Goal: Task Accomplishment & Management: Complete application form

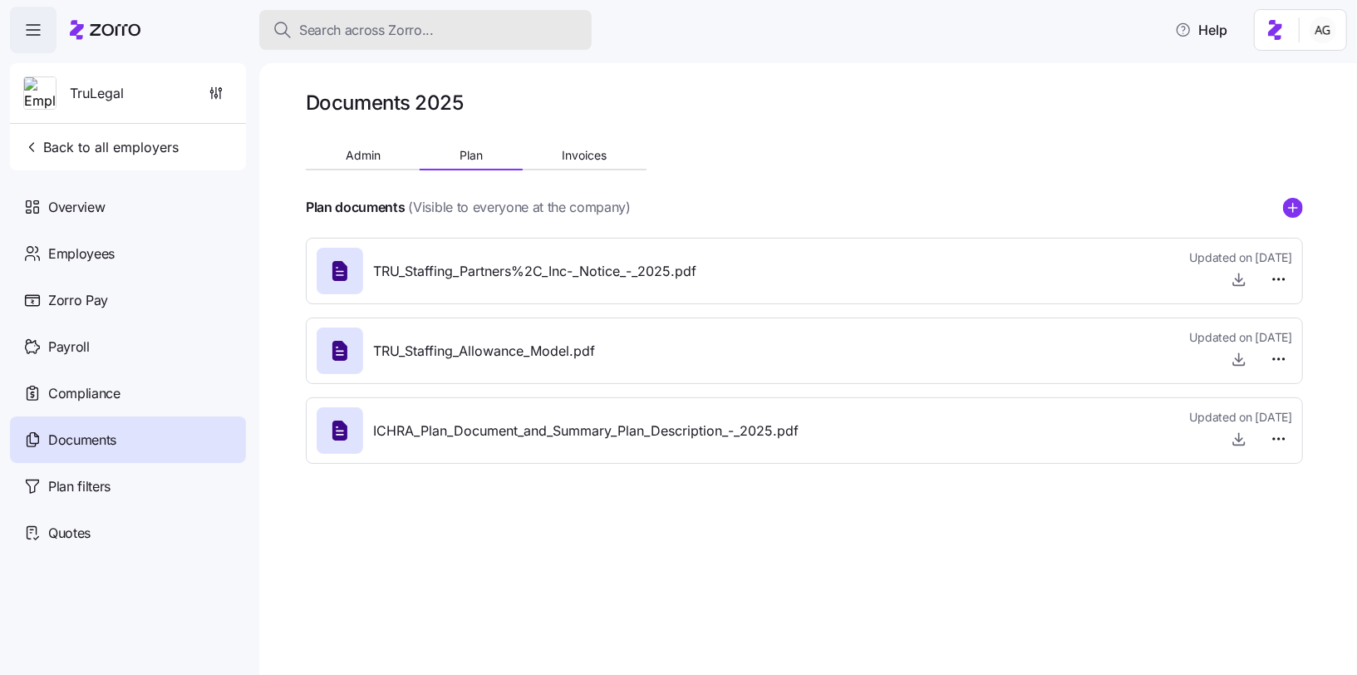
click at [400, 22] on span "Search across Zorro..." at bounding box center [366, 30] width 135 height 21
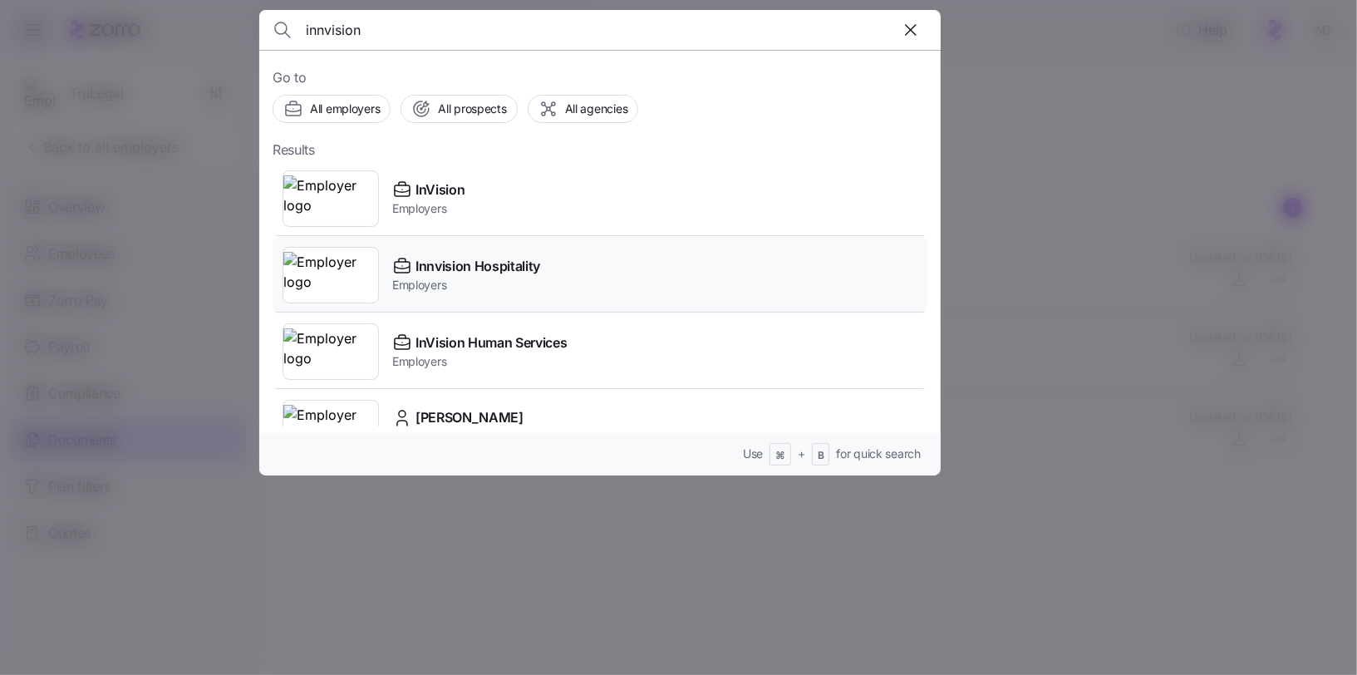
type input "innvision"
click at [442, 259] on span "Innvision Hospitality" at bounding box center [478, 266] width 125 height 21
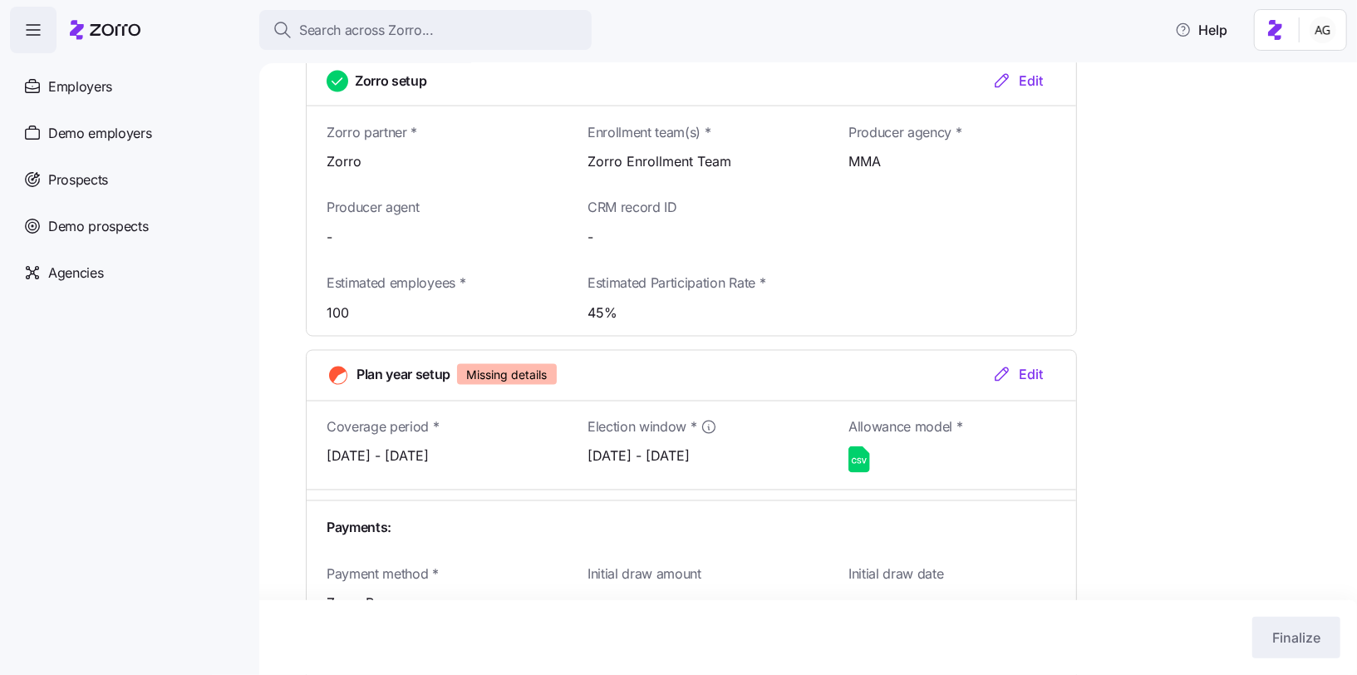
scroll to position [1636, 0]
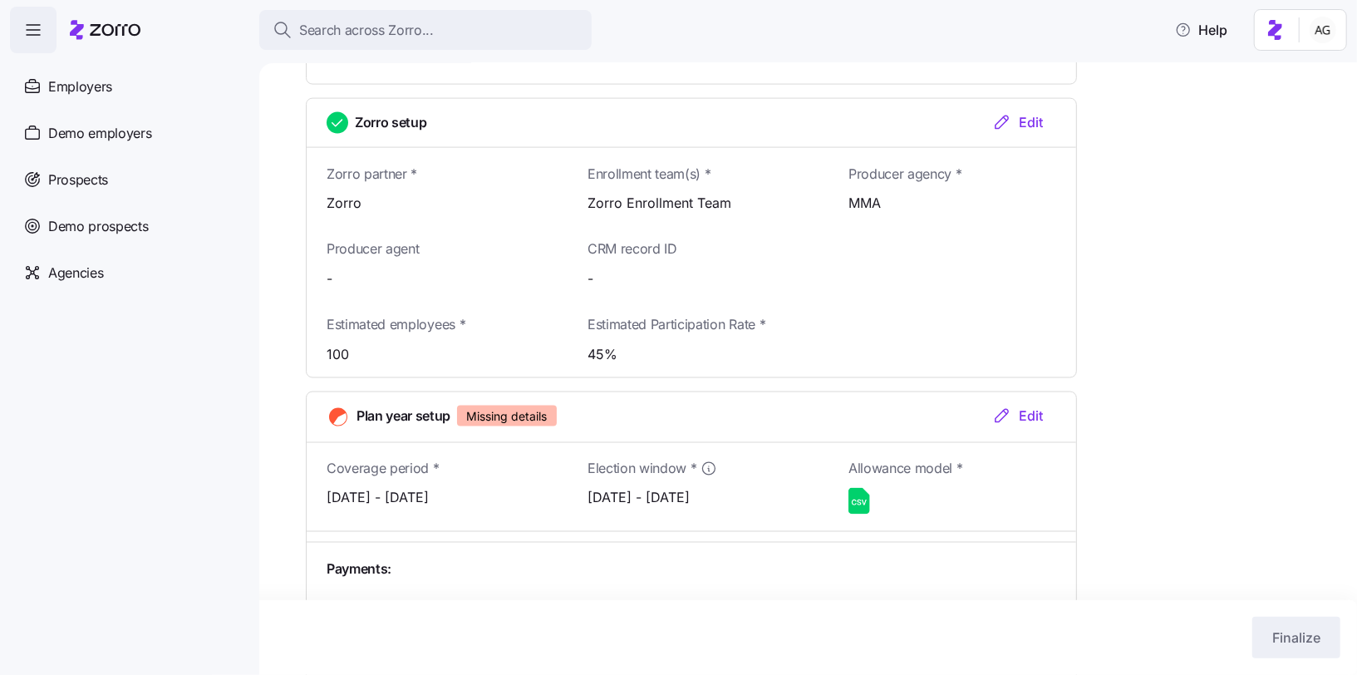
click at [1021, 410] on div "Edit" at bounding box center [1017, 416] width 51 height 20
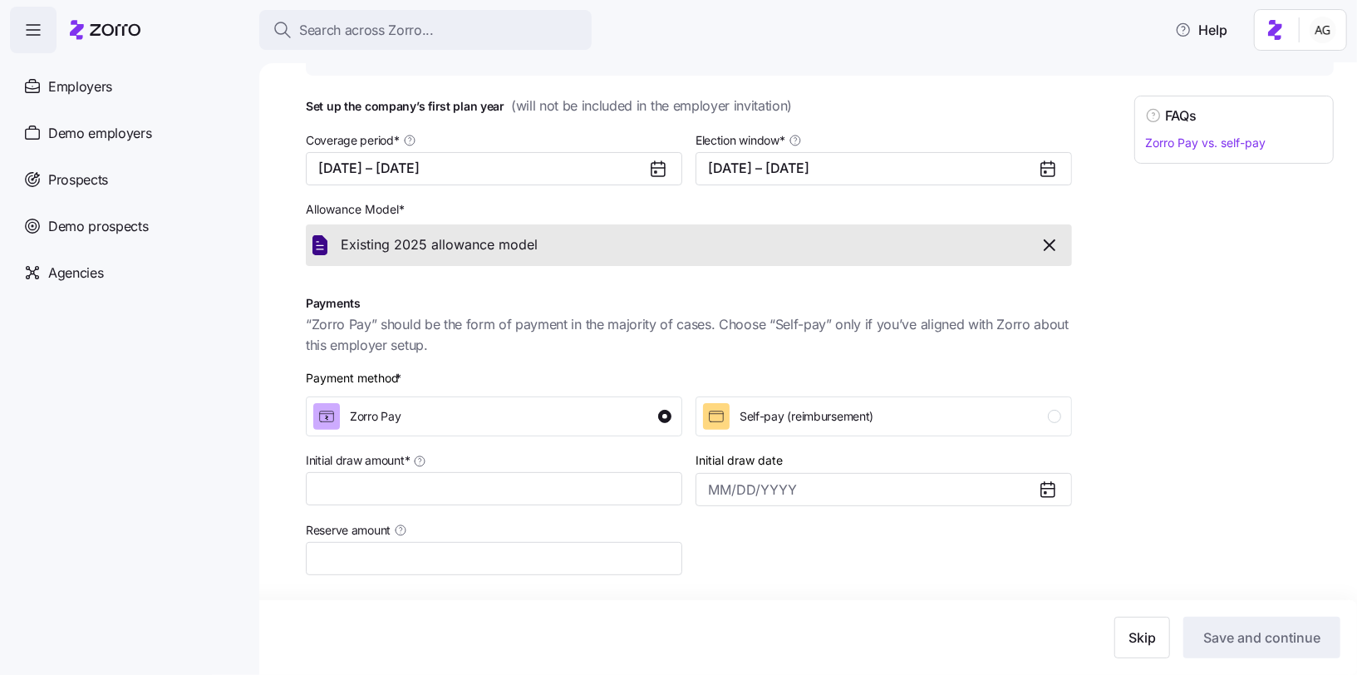
scroll to position [237, 0]
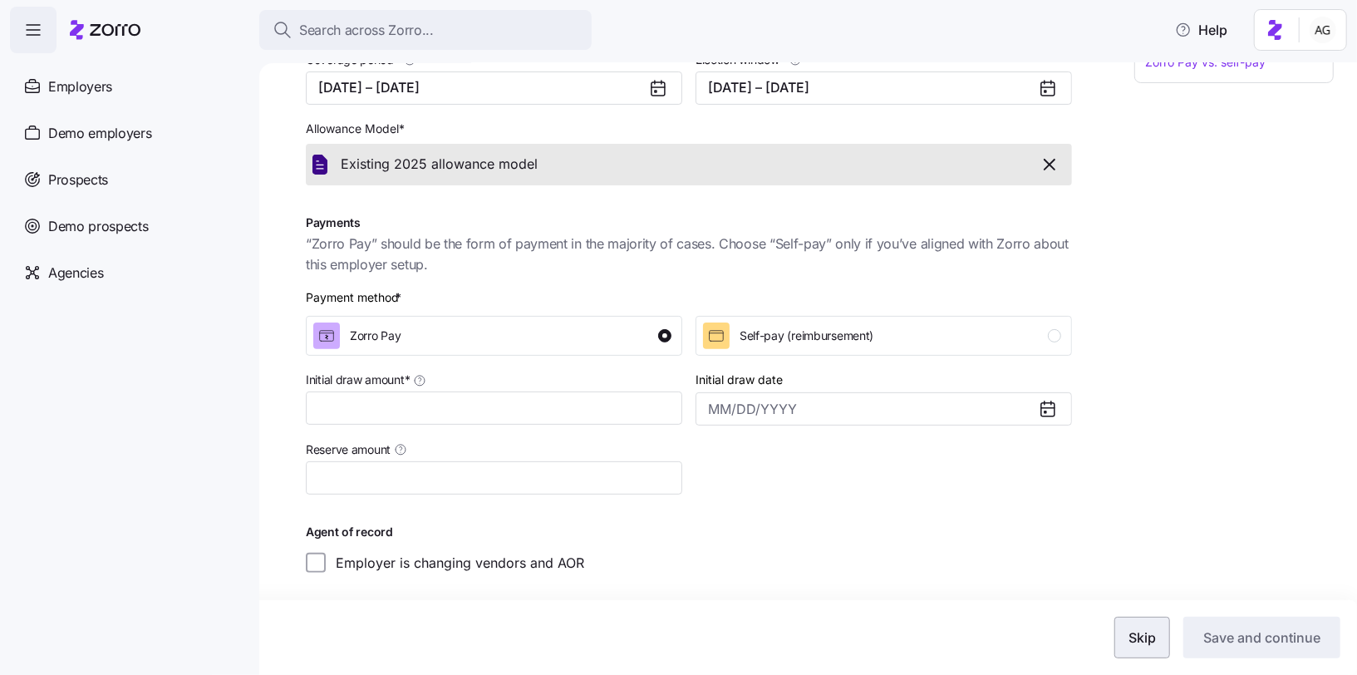
click at [1162, 637] on button "Skip" at bounding box center [1142, 638] width 56 height 42
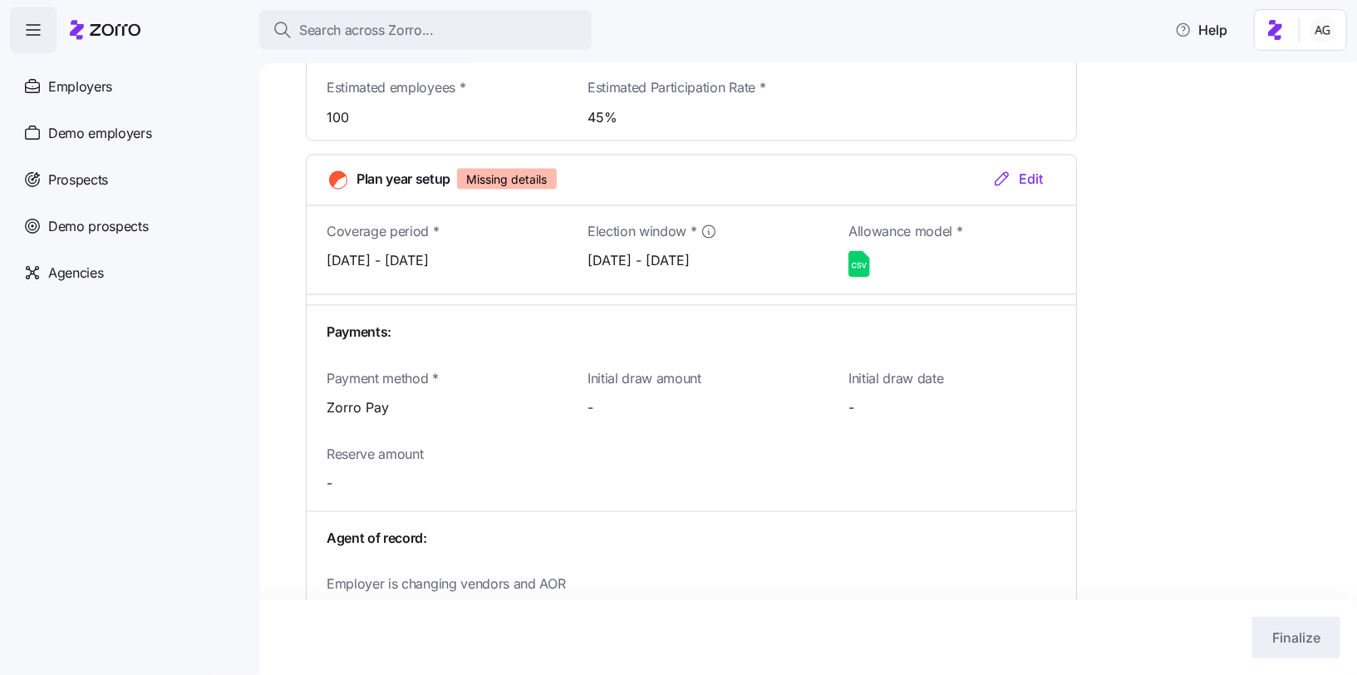
scroll to position [1930, 0]
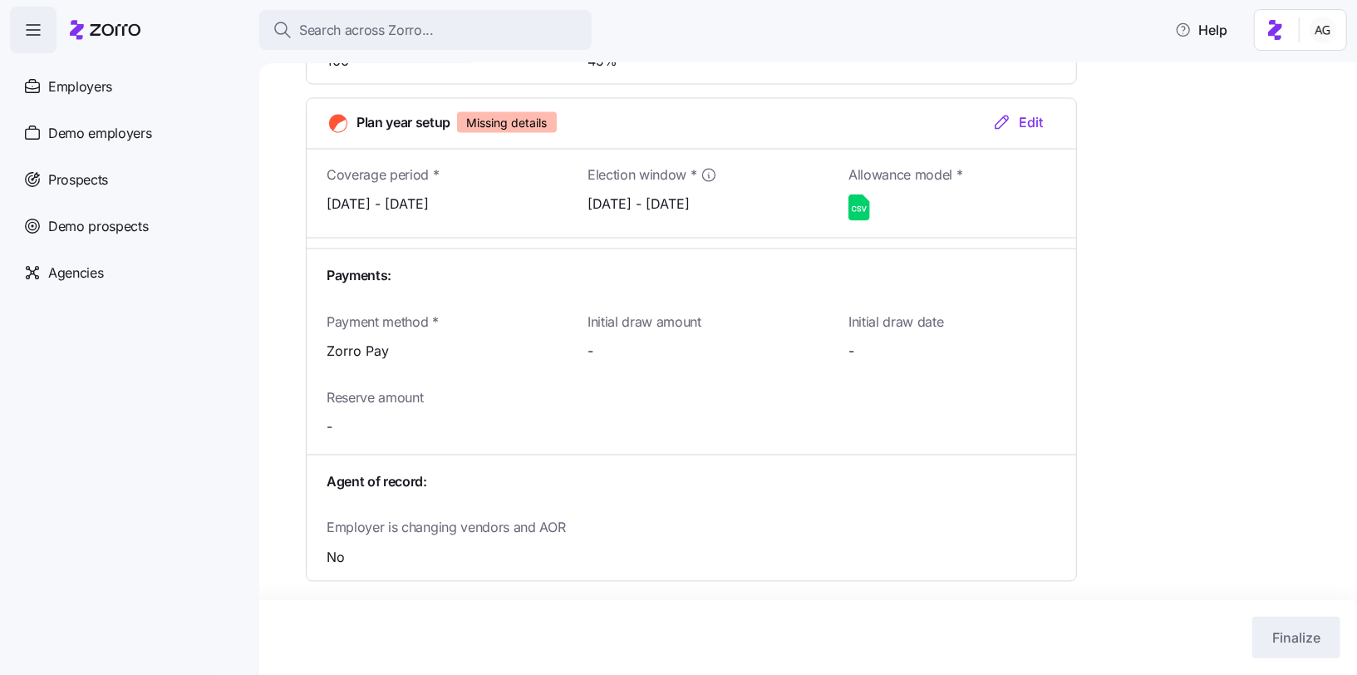
click at [1023, 116] on div "Edit" at bounding box center [1017, 122] width 51 height 20
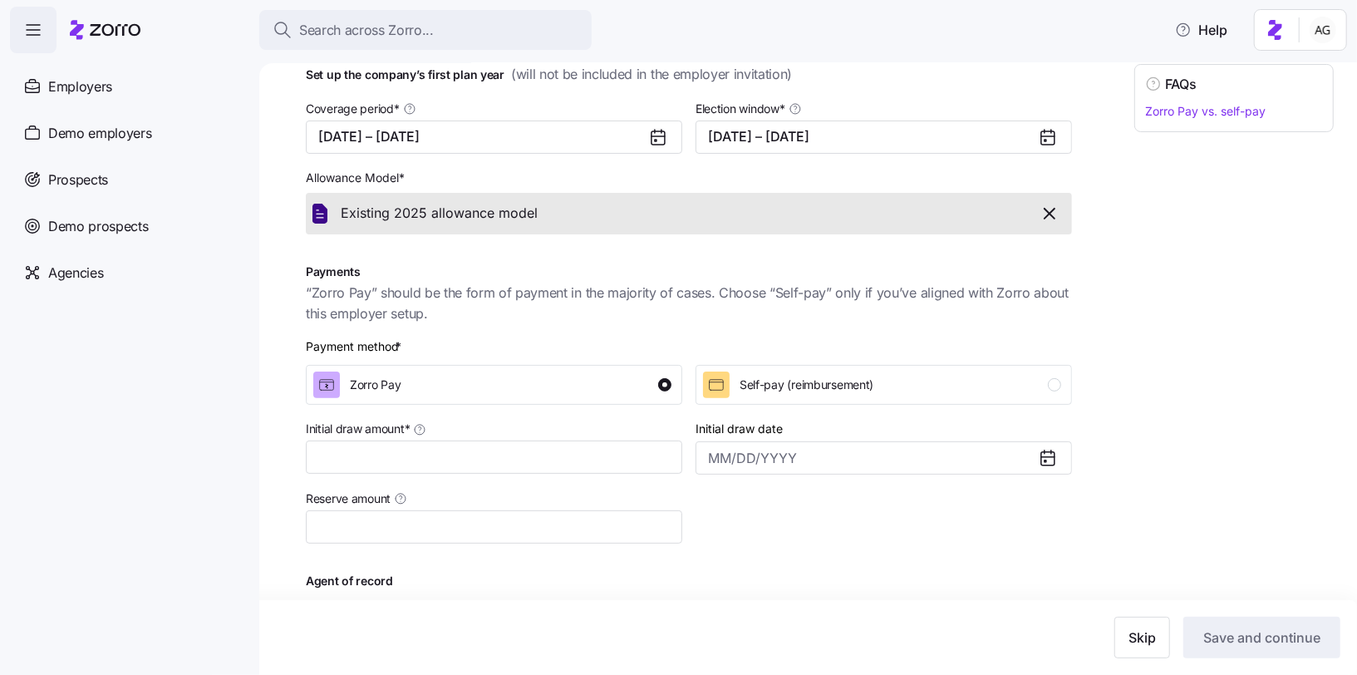
scroll to position [193, 0]
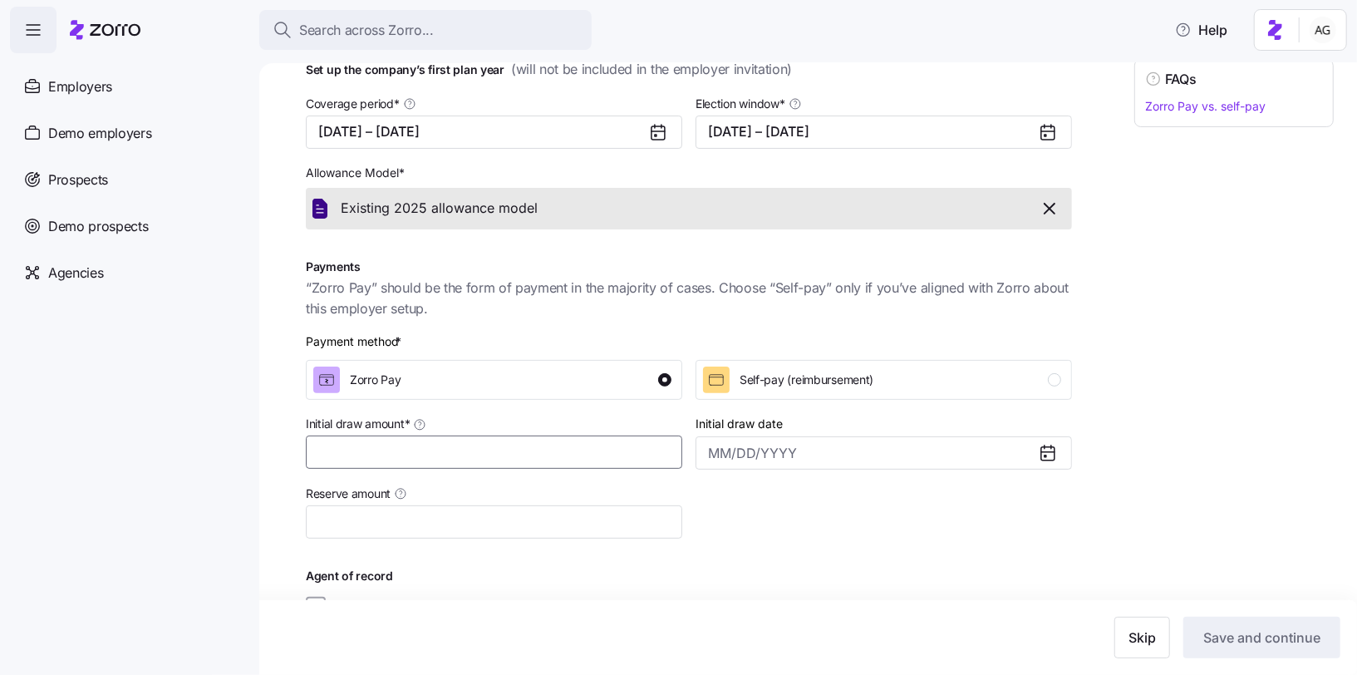
click at [632, 455] on input "Initial draw amount *" at bounding box center [494, 451] width 376 height 33
click at [380, 445] on input "Initial draw amount *" at bounding box center [494, 451] width 376 height 33
type input "$23,000"
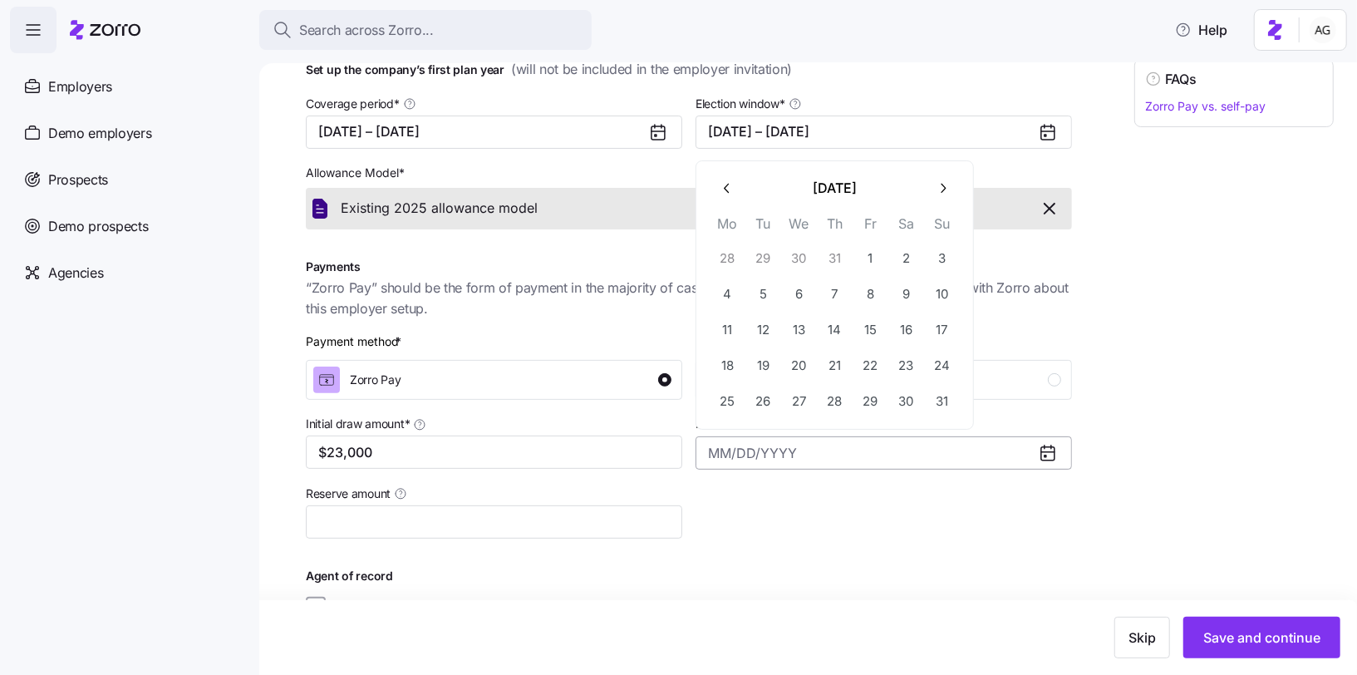
click at [737, 453] on input "Initial draw date" at bounding box center [884, 452] width 376 height 33
click at [864, 398] on button "29" at bounding box center [871, 401] width 35 height 35
type input "August 29, 2025"
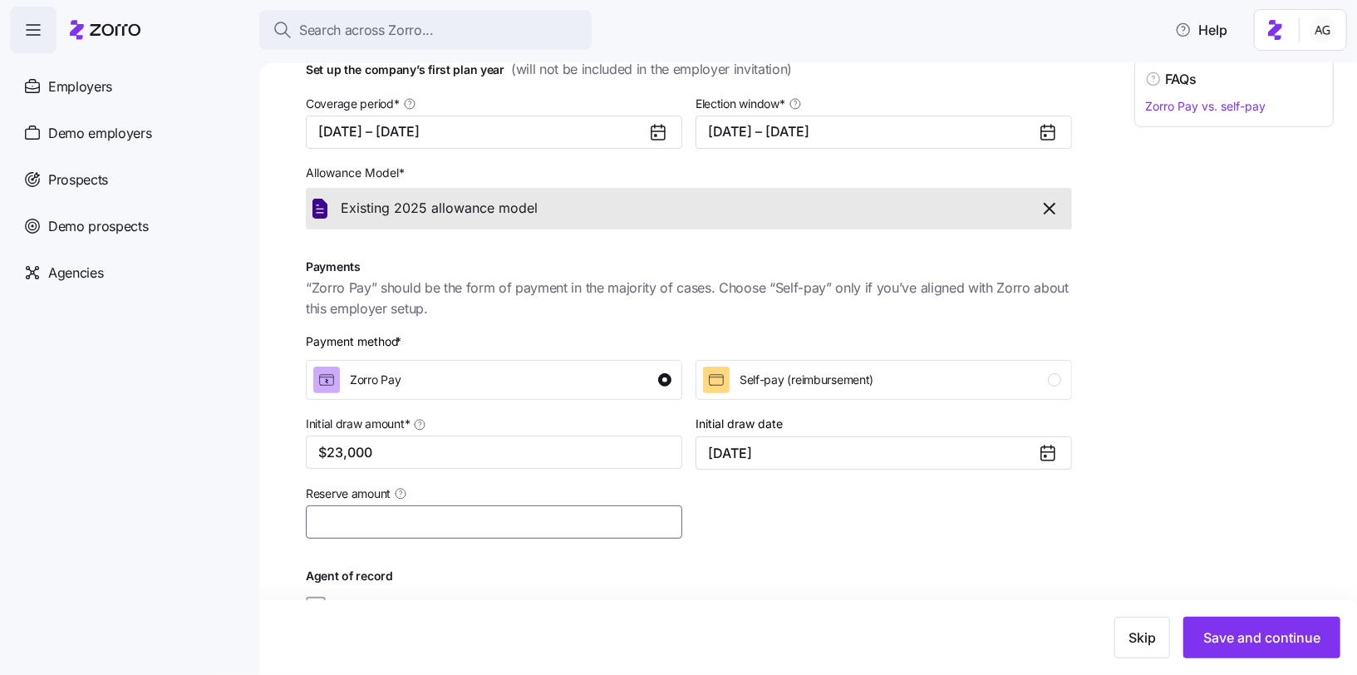
click at [511, 523] on input "Reserve amount" at bounding box center [494, 521] width 376 height 33
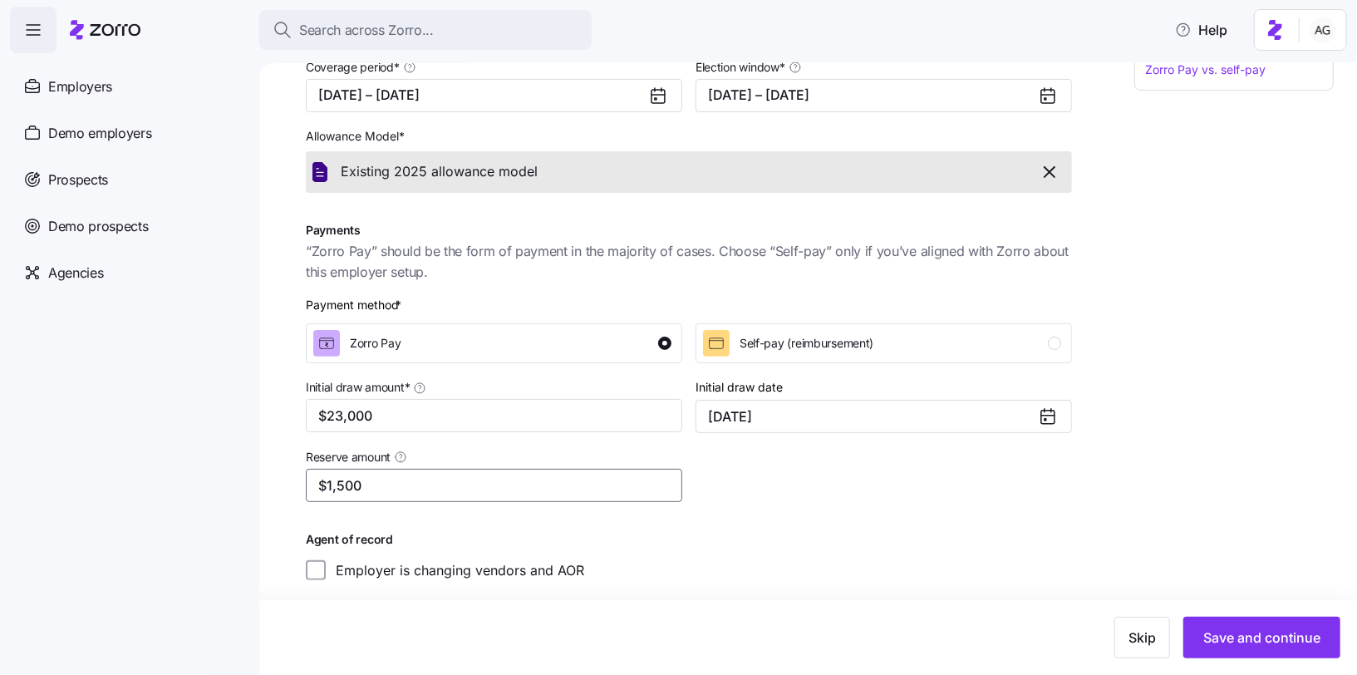
scroll to position [237, 0]
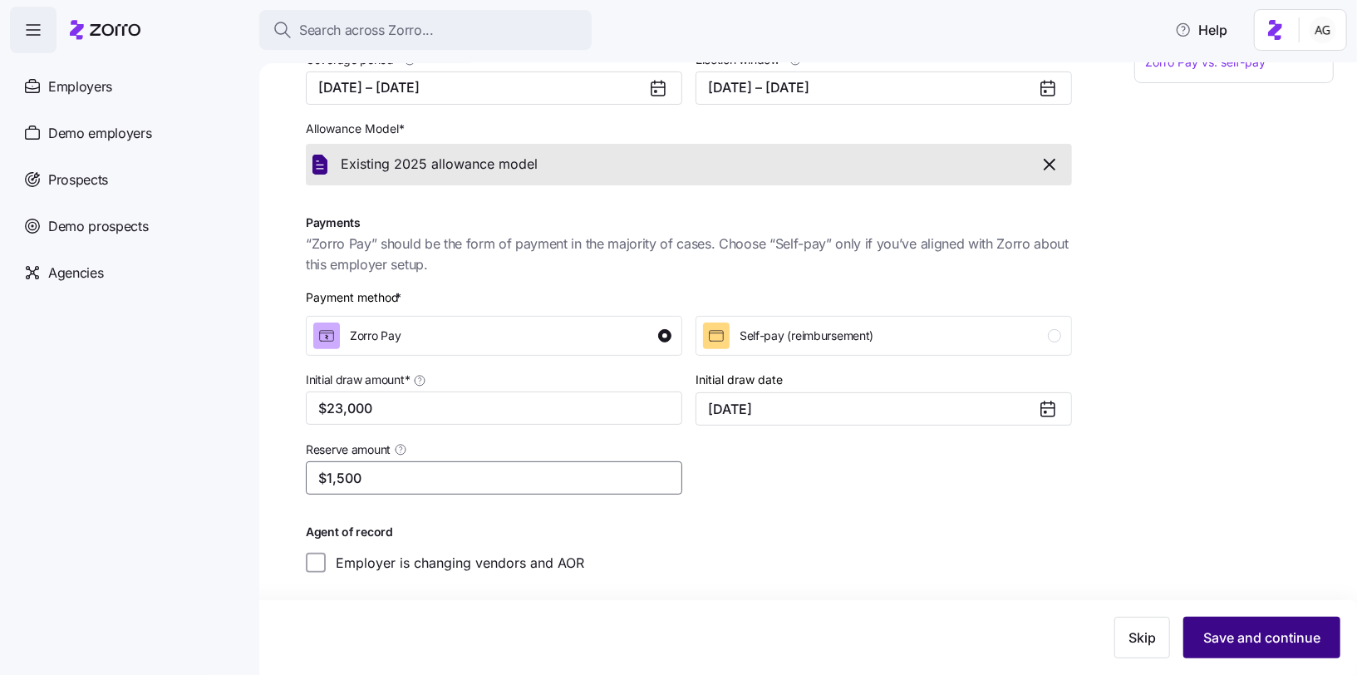
type input "$1,500"
click at [1223, 637] on span "Save and continue" at bounding box center [1261, 637] width 117 height 20
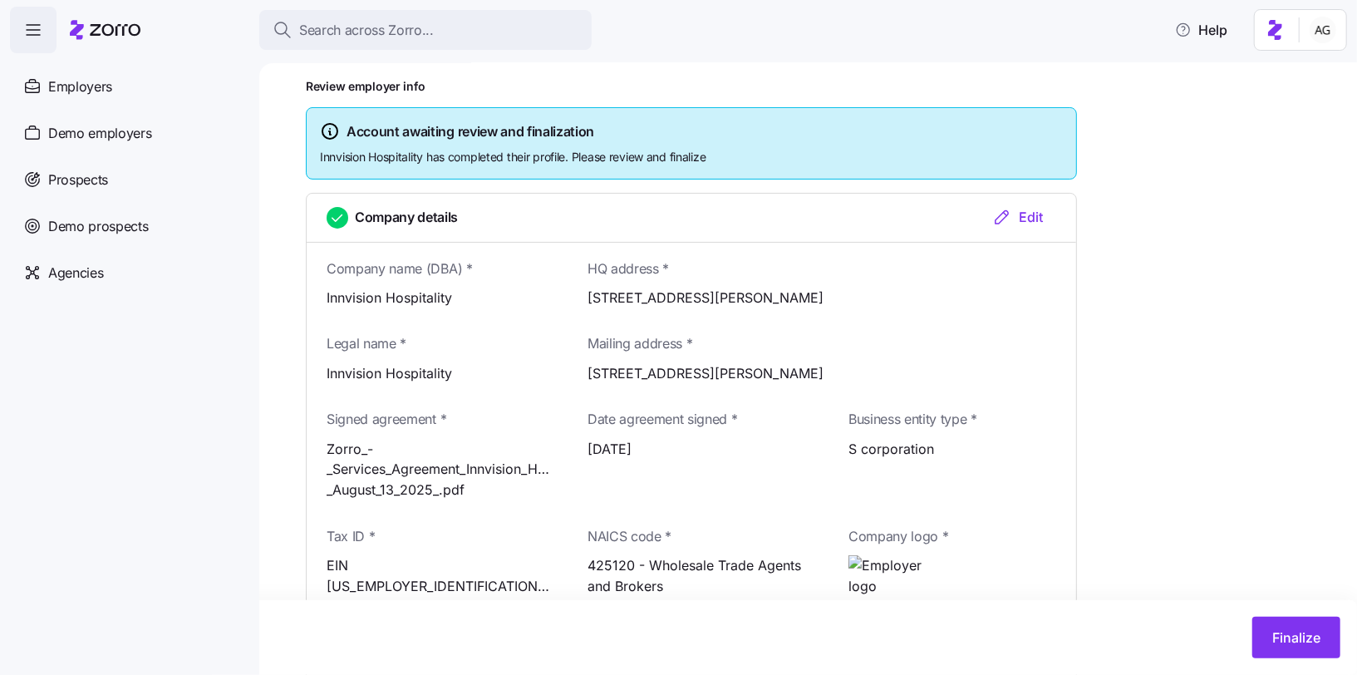
scroll to position [271, 0]
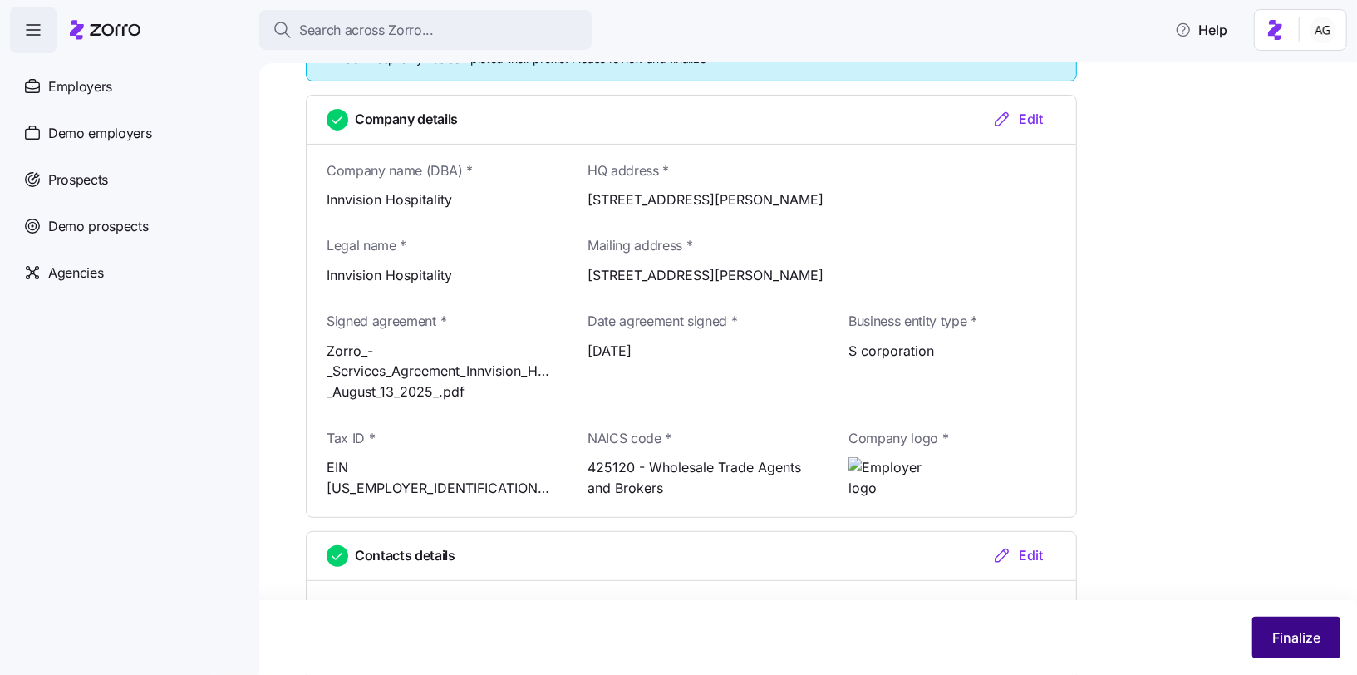
click at [1282, 631] on span "Finalize" at bounding box center [1296, 637] width 48 height 20
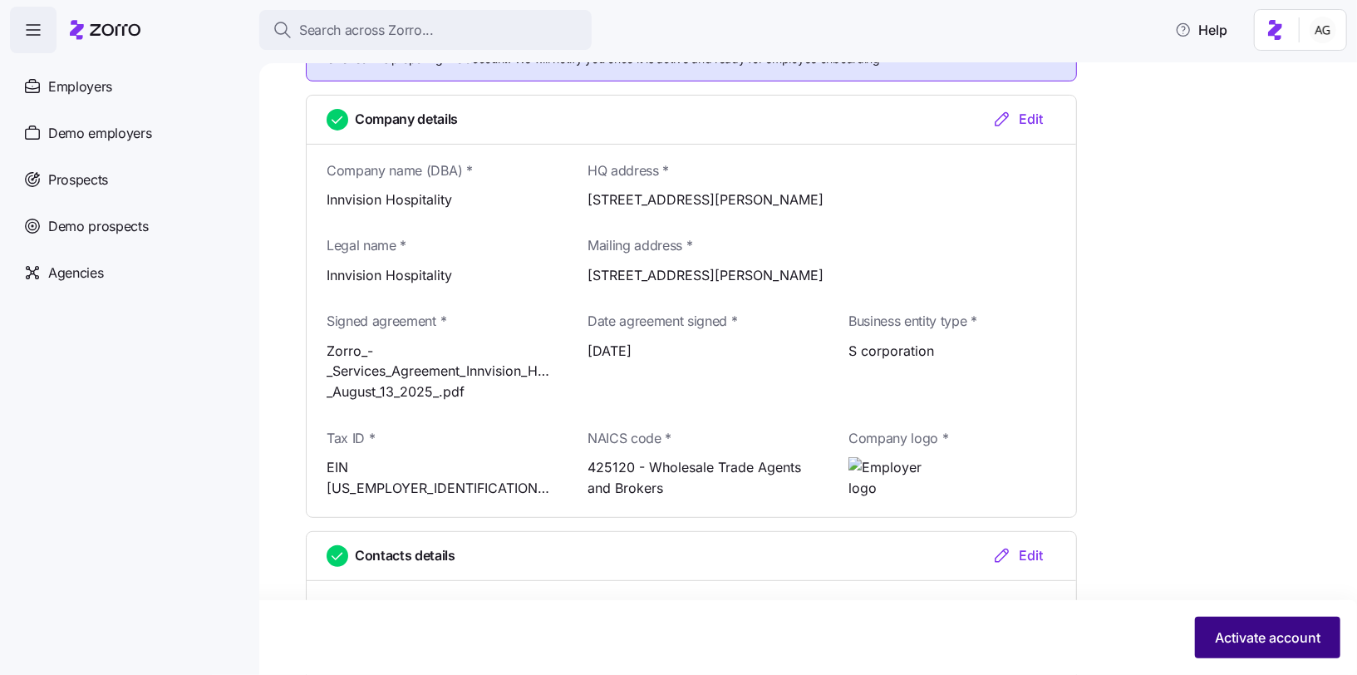
click at [1262, 631] on span "Activate account" at bounding box center [1268, 637] width 106 height 20
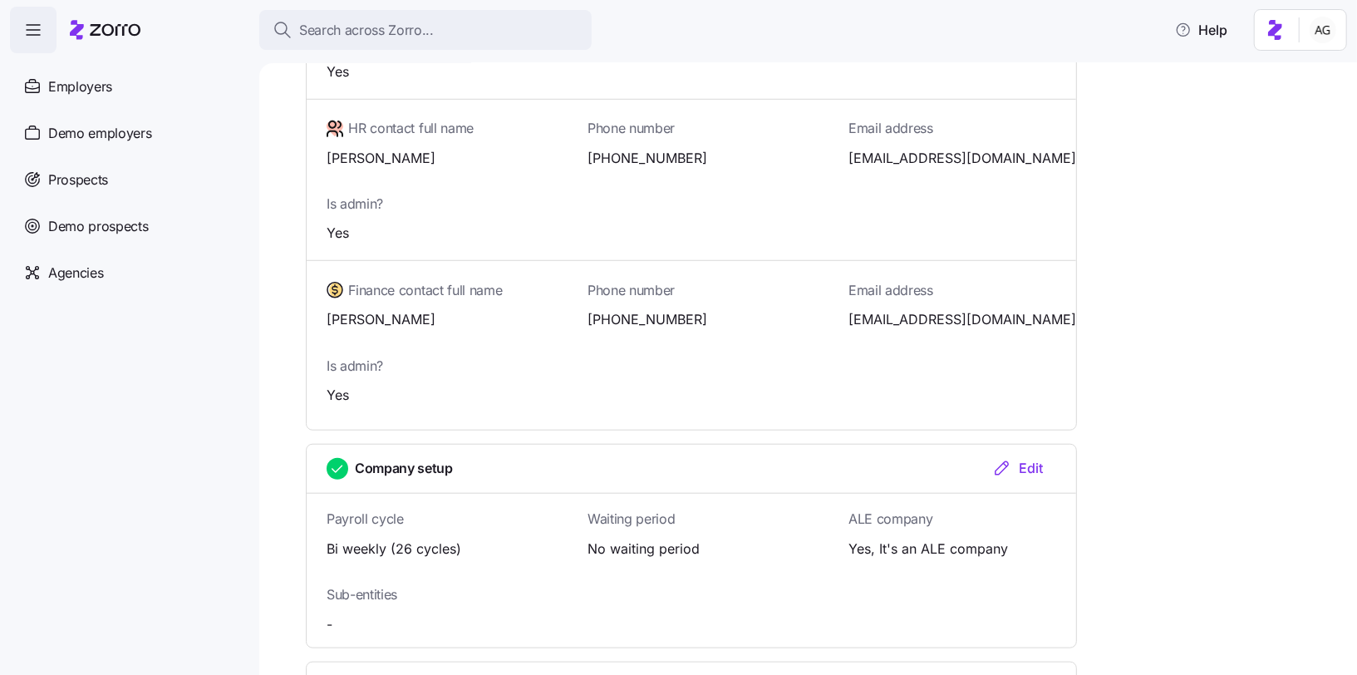
scroll to position [645, 0]
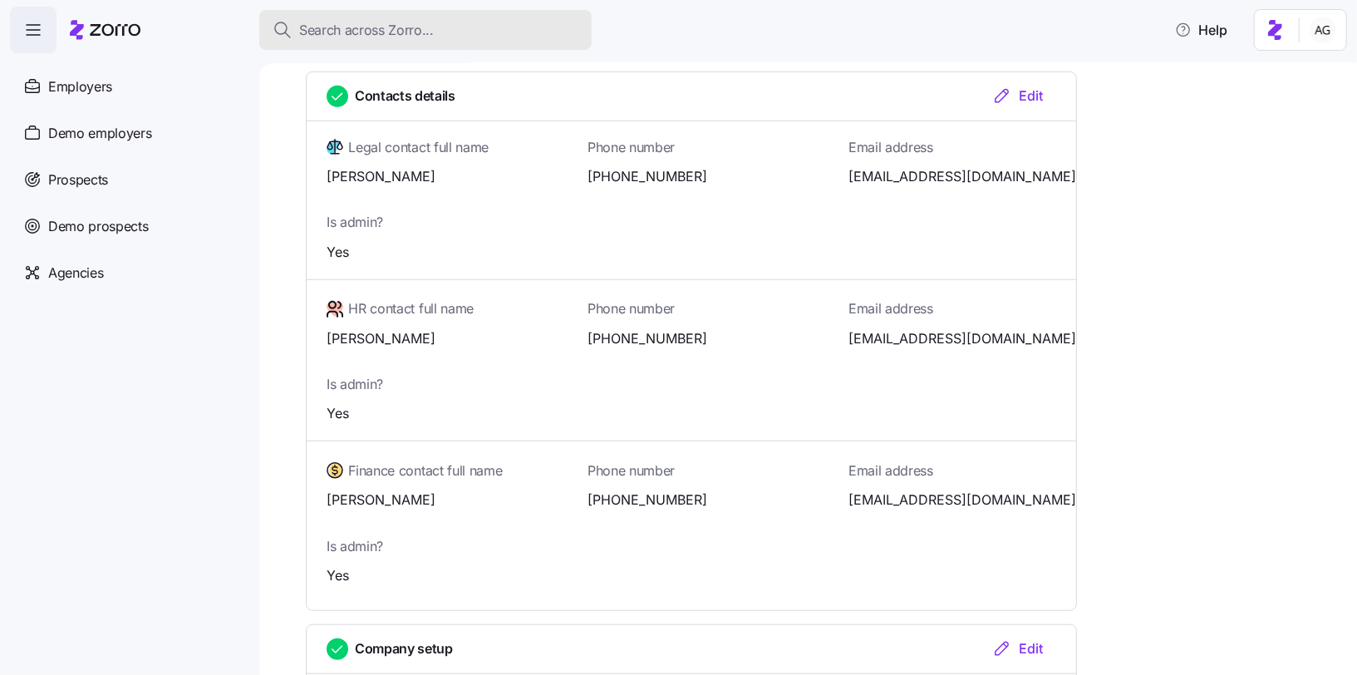
click at [435, 29] on div "Search across Zorro..." at bounding box center [426, 30] width 306 height 21
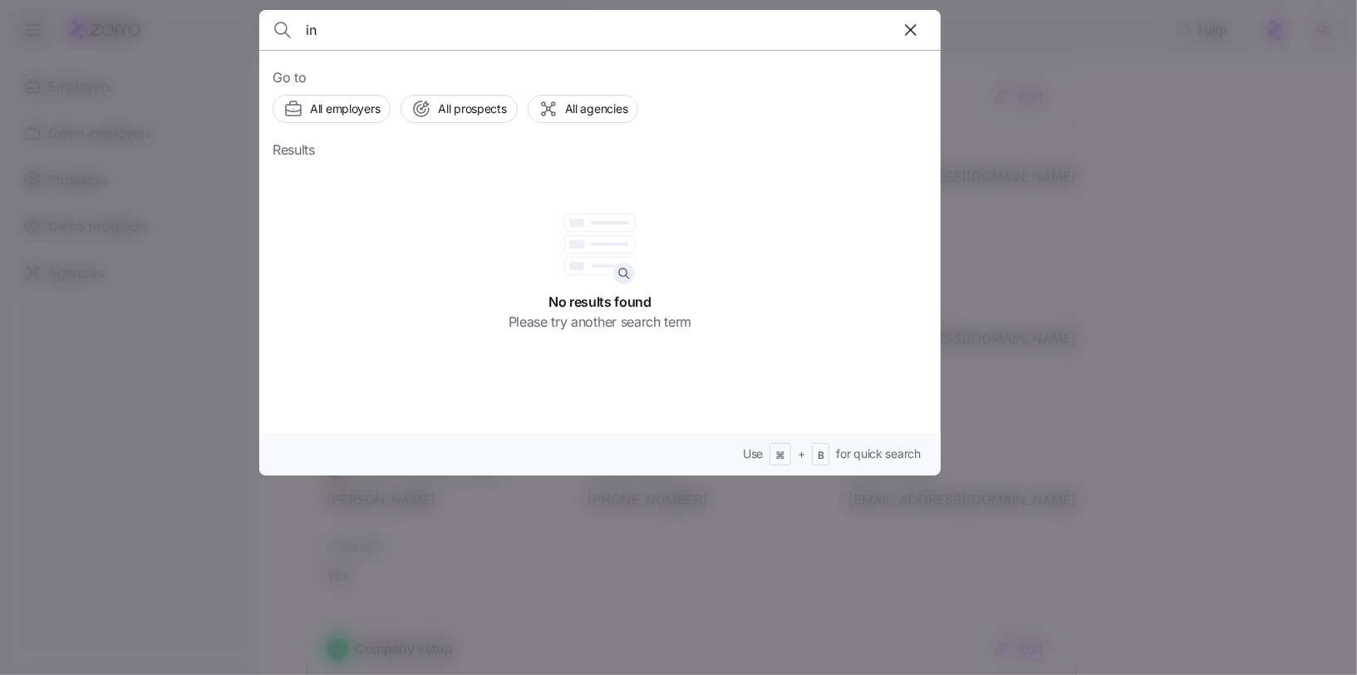
type input "i"
click at [175, 258] on div at bounding box center [678, 337] width 1357 height 675
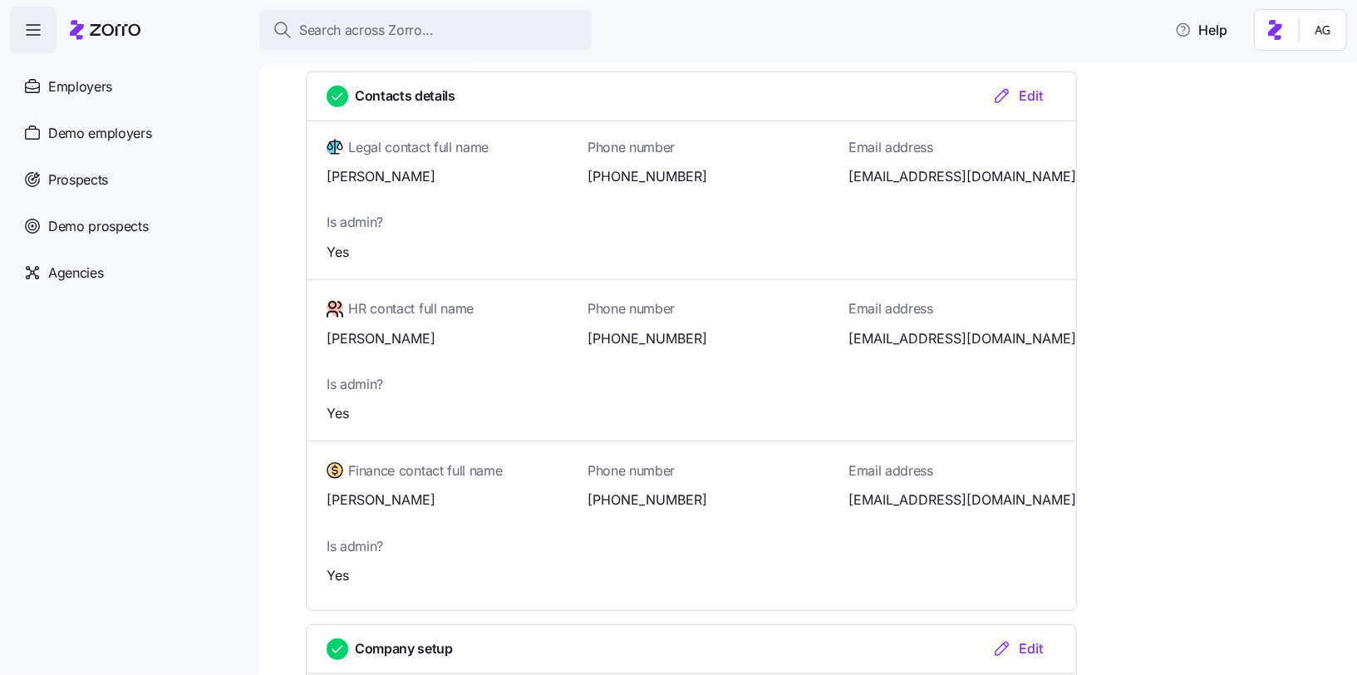
click at [112, 40] on div at bounding box center [105, 30] width 71 height 47
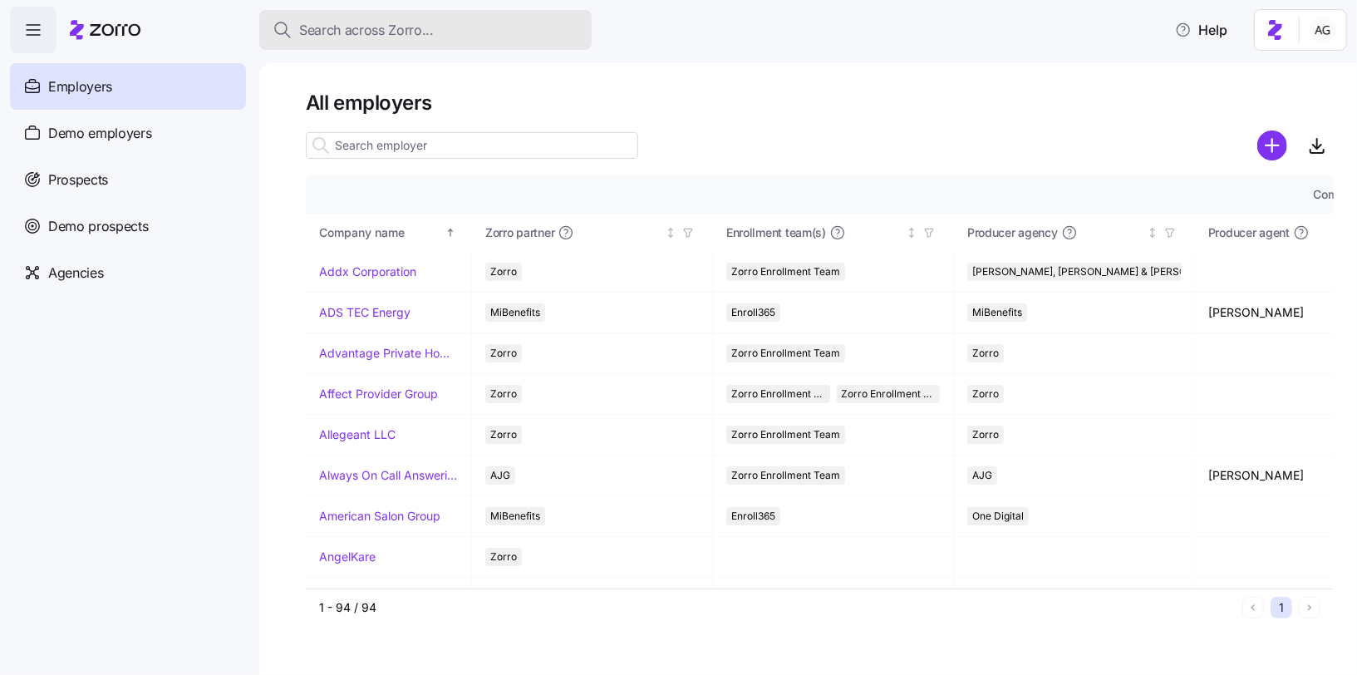
click at [375, 27] on span "Search across Zorro..." at bounding box center [366, 30] width 135 height 21
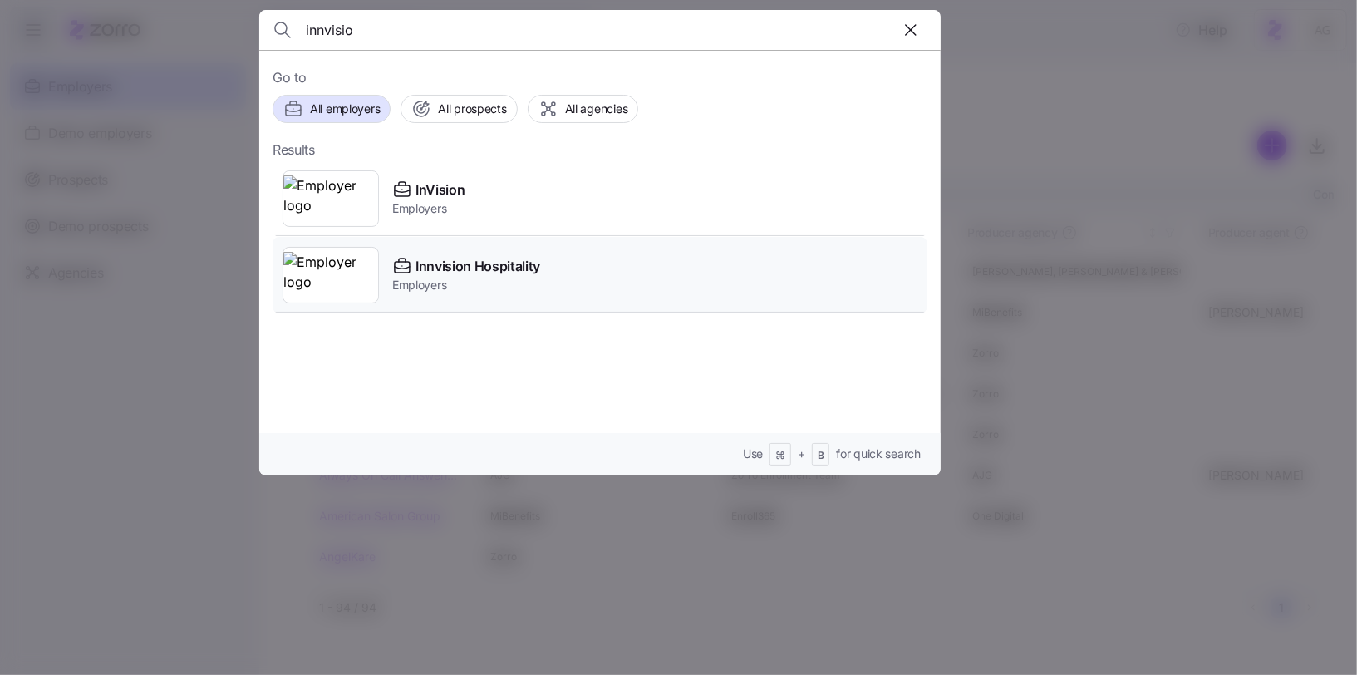
type input "innvisio"
click at [423, 248] on div "Innvision Hospitality Employers" at bounding box center [600, 275] width 655 height 76
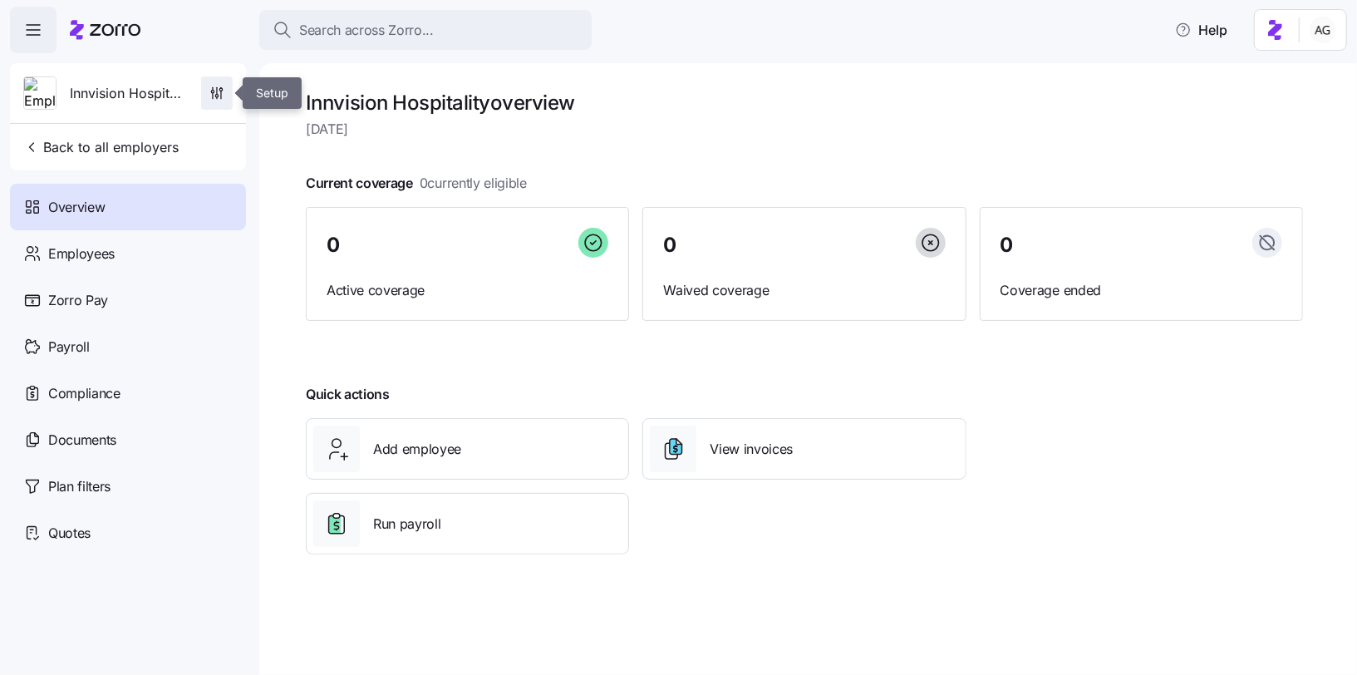
click at [219, 92] on icon "button" at bounding box center [217, 93] width 17 height 17
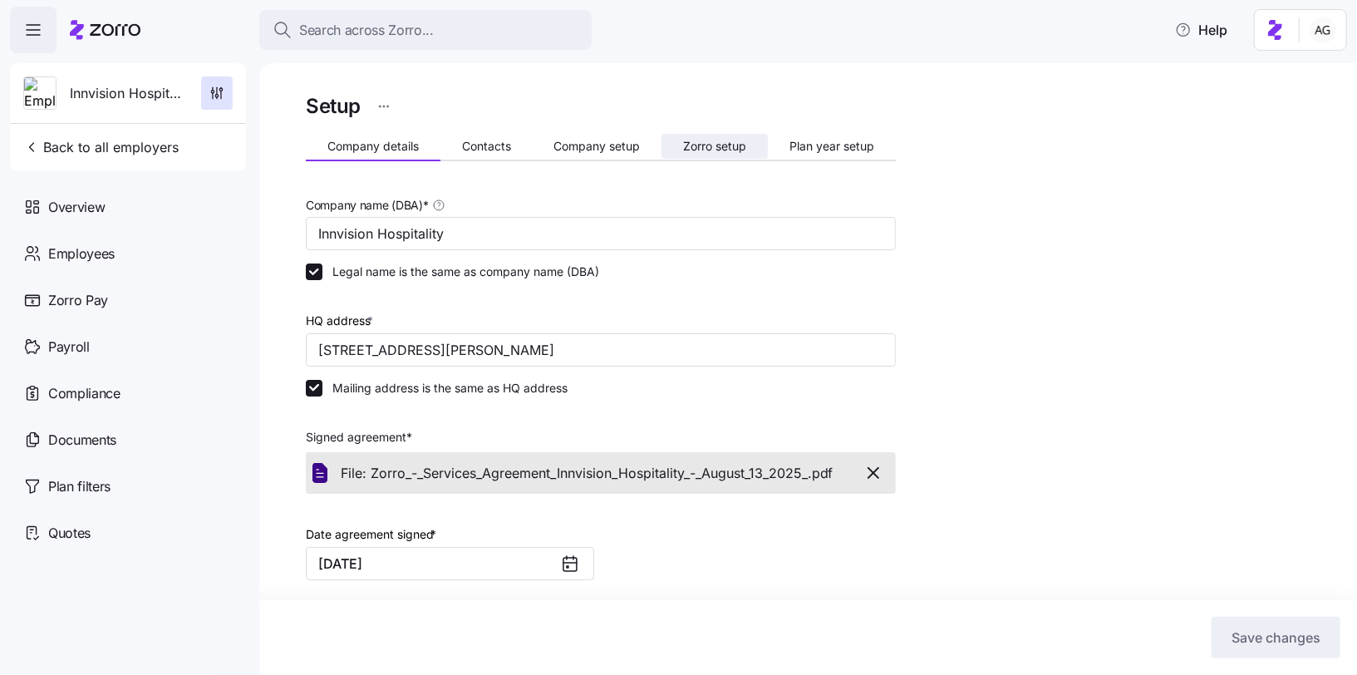
click at [688, 148] on span "Zorro setup" at bounding box center [714, 146] width 63 height 12
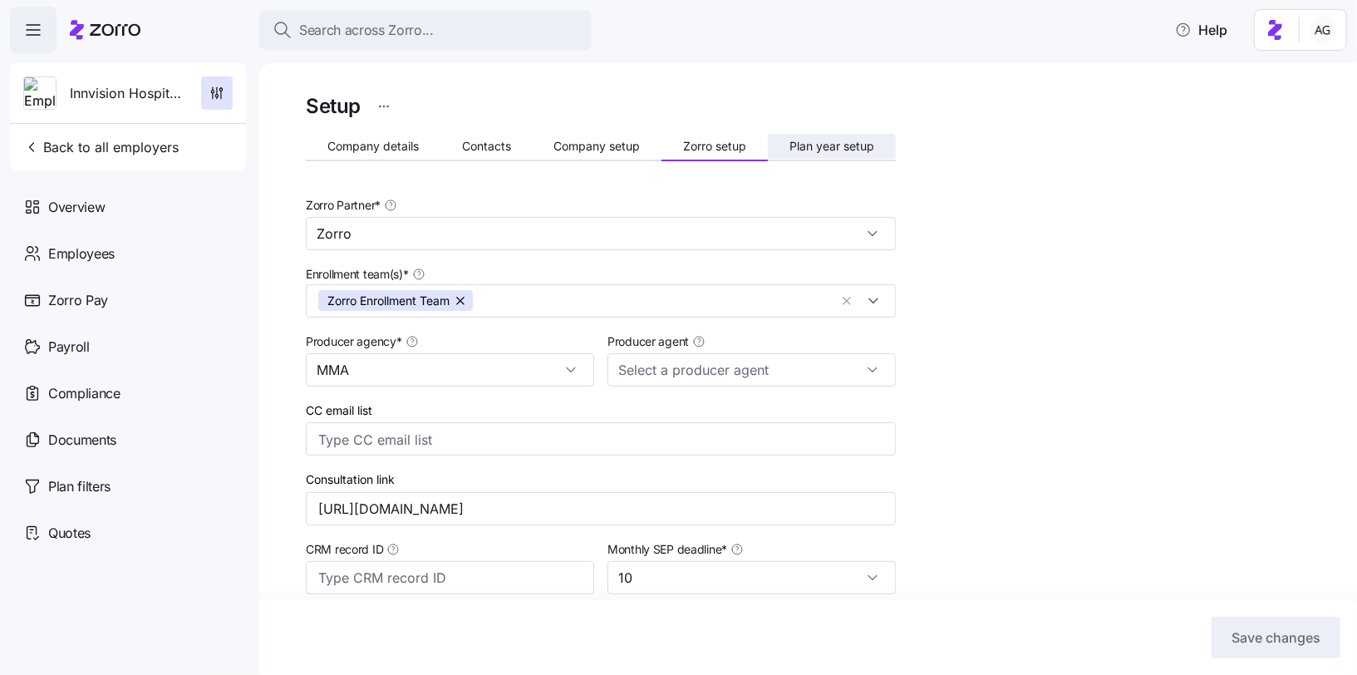
click at [811, 144] on span "Plan year setup" at bounding box center [832, 146] width 85 height 12
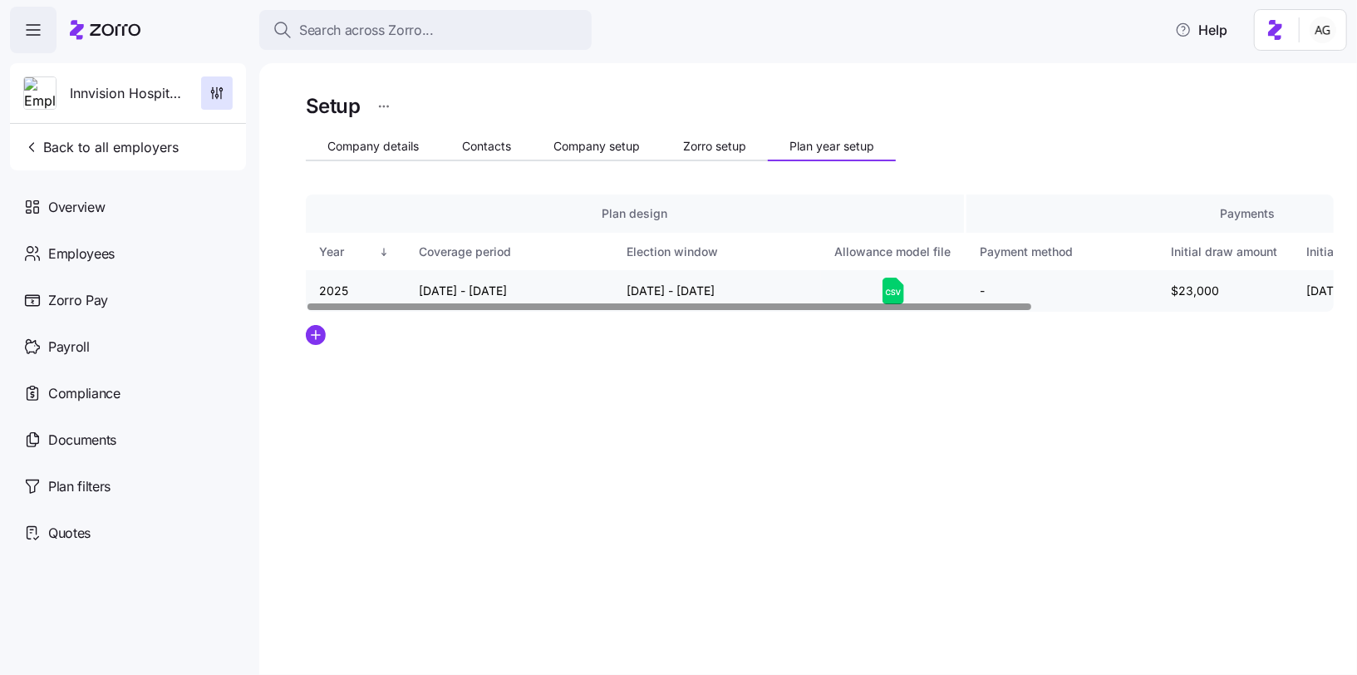
click at [891, 289] on icon at bounding box center [894, 291] width 22 height 27
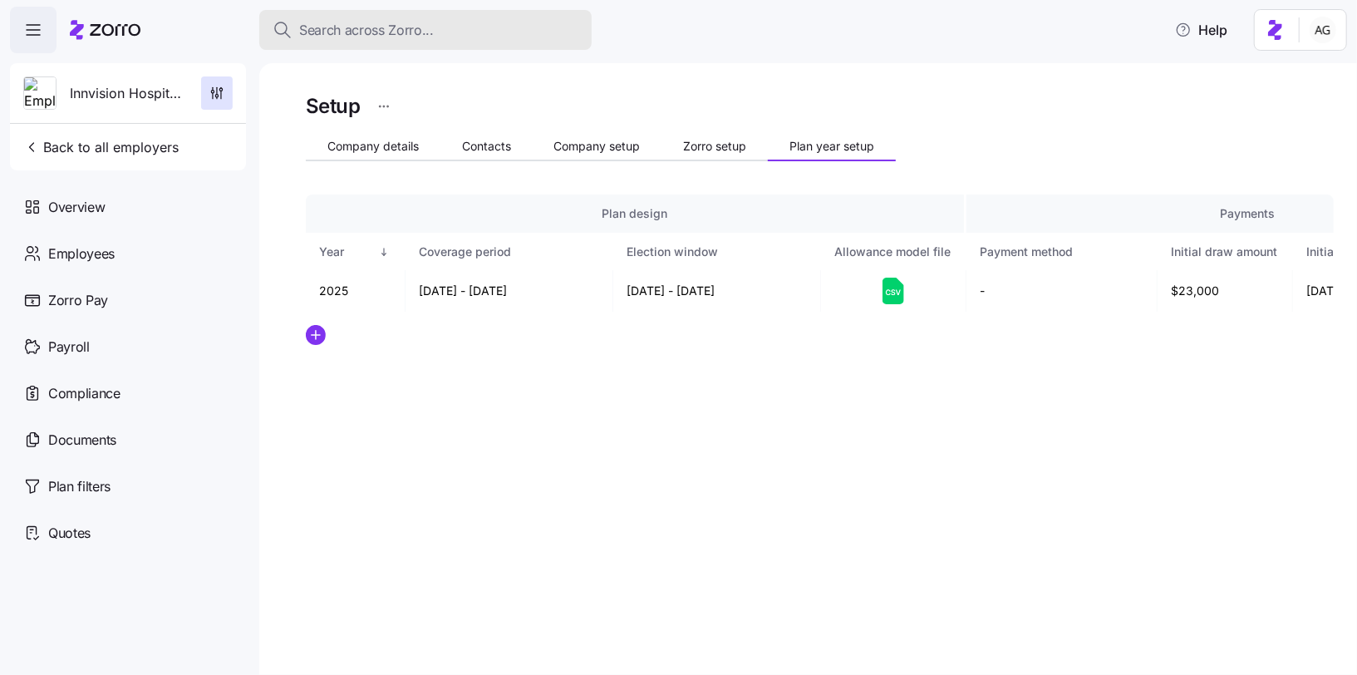
click at [355, 29] on span "Search across Zorro..." at bounding box center [366, 30] width 135 height 21
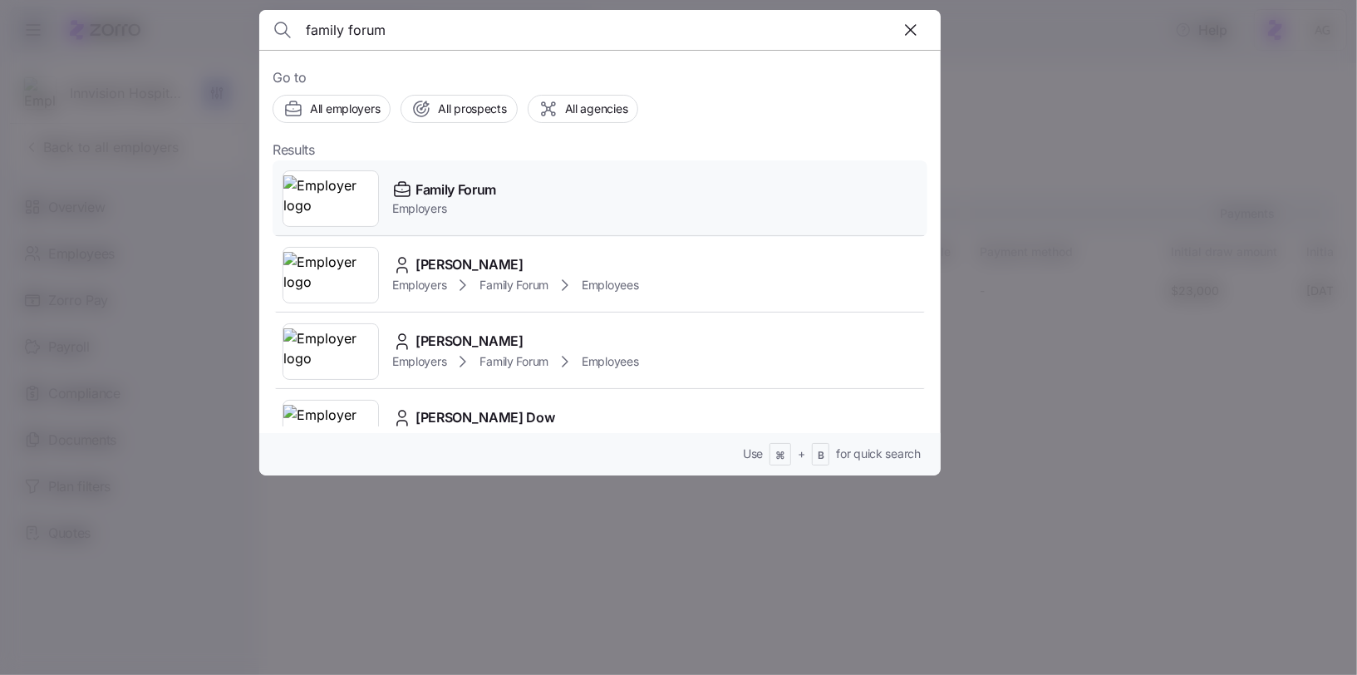
type input "family forum"
click at [434, 204] on span "Employers" at bounding box center [444, 208] width 104 height 17
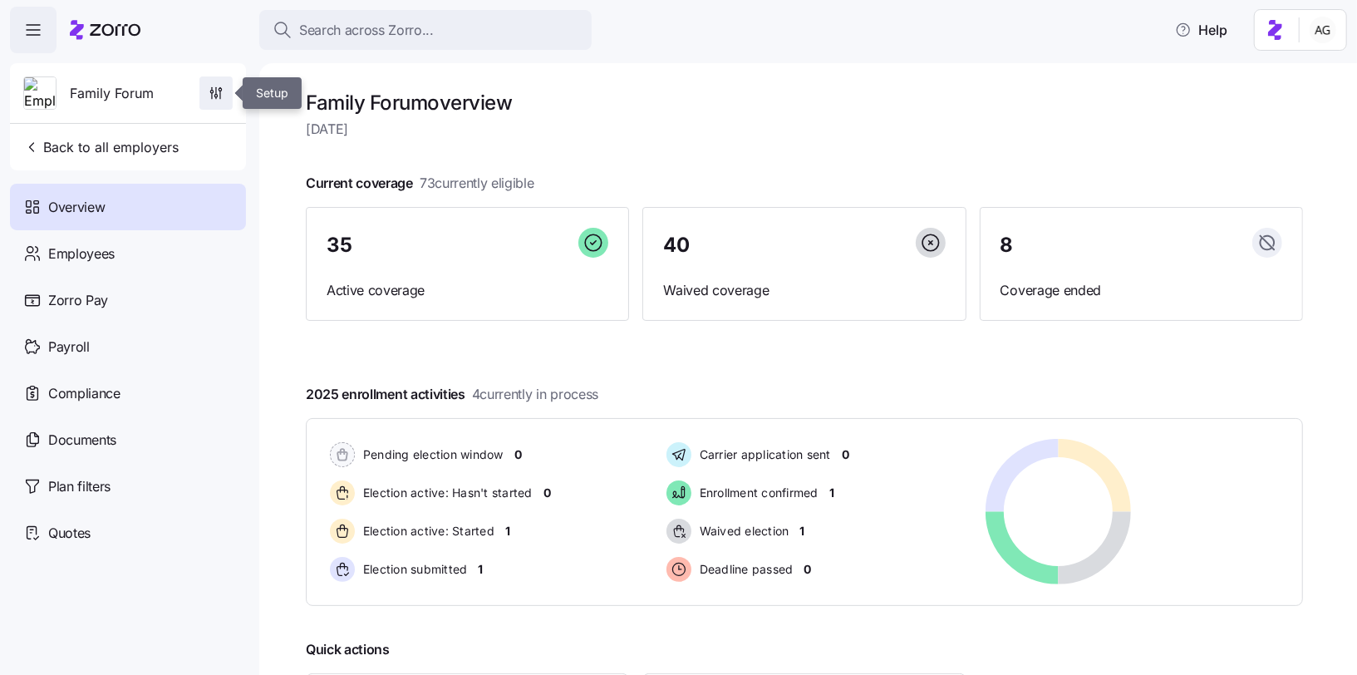
click at [209, 95] on icon "button" at bounding box center [216, 93] width 17 height 17
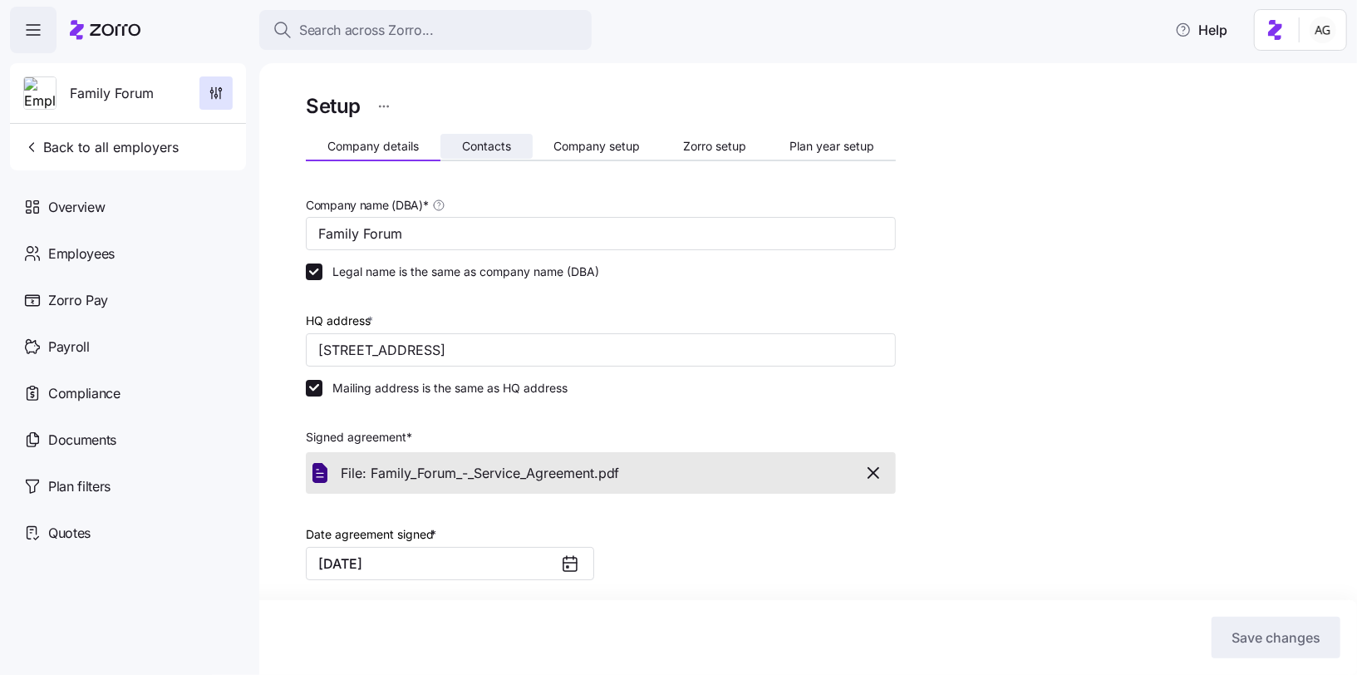
click at [487, 146] on span "Contacts" at bounding box center [486, 146] width 49 height 12
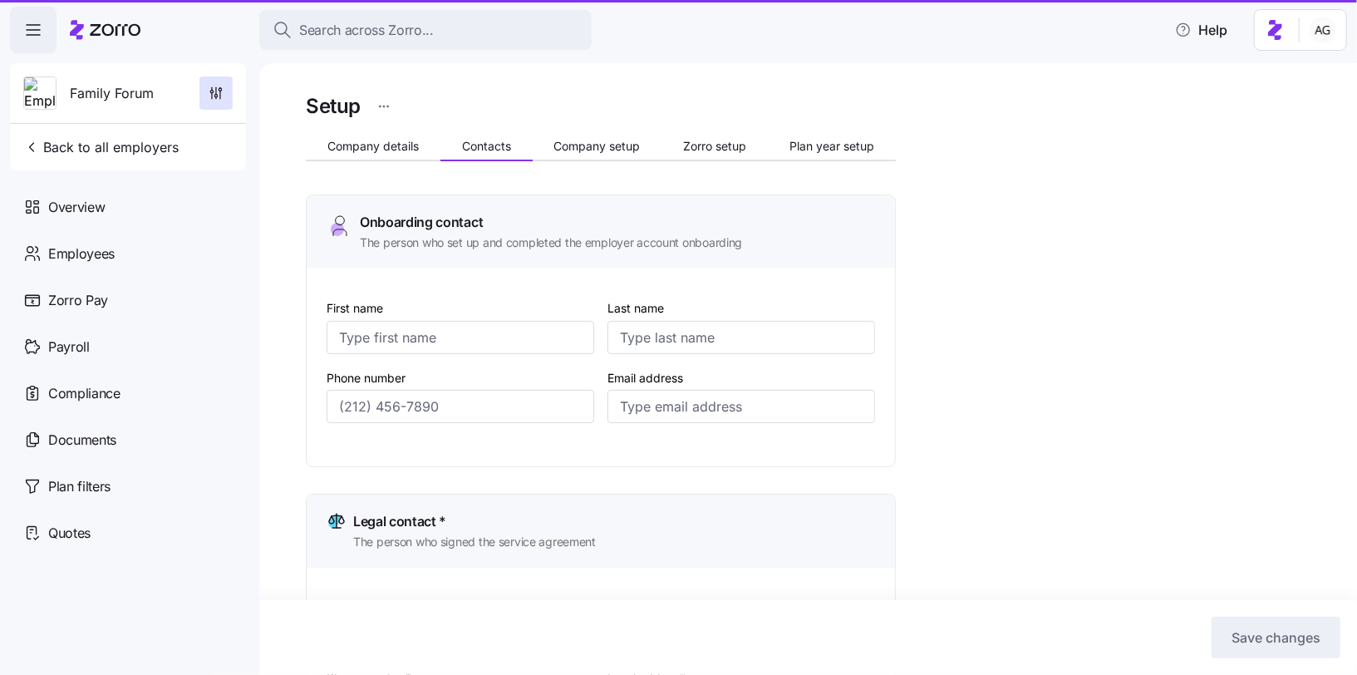
type input "Lynn"
type input "Timmons"
type input "lynnt@familyforum.org"
type input "Jeanne"
type input "Meyer"
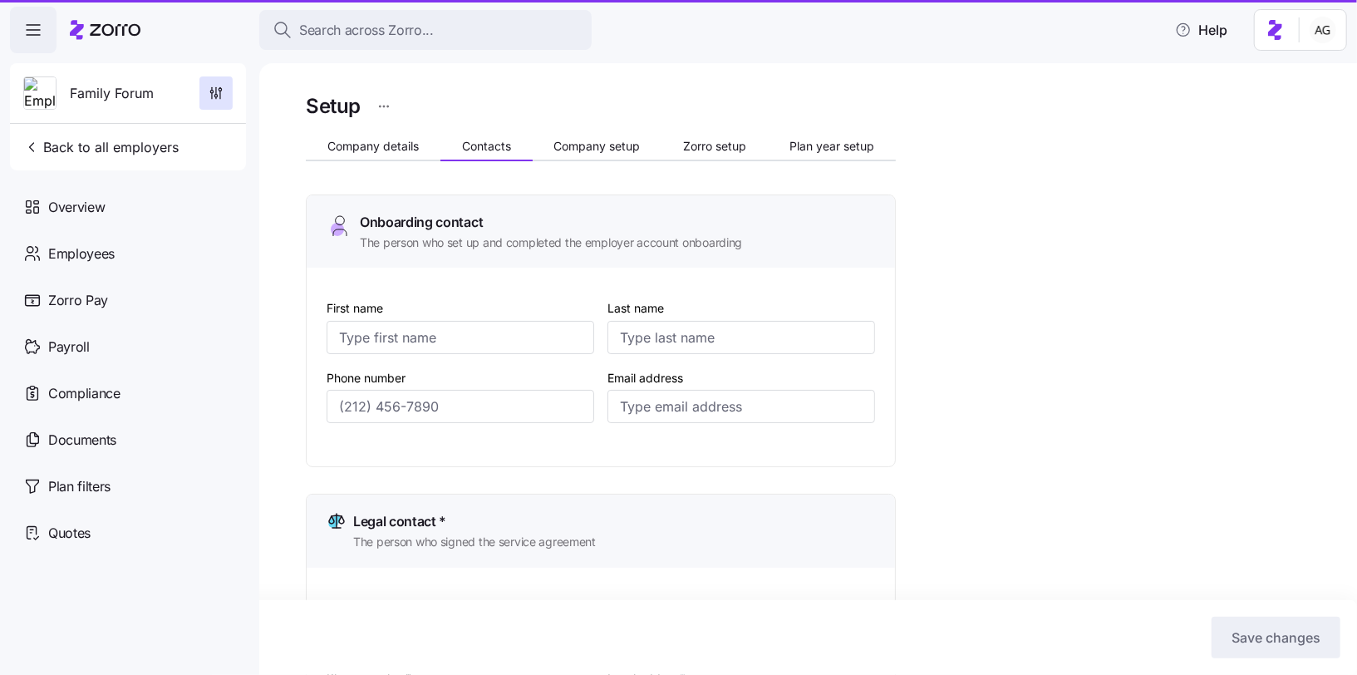
type input "jeannem@familyforum.org"
type input "Lilian"
type input "Hassel"
type input "LilianH@familyforum.org"
type input "Alexa"
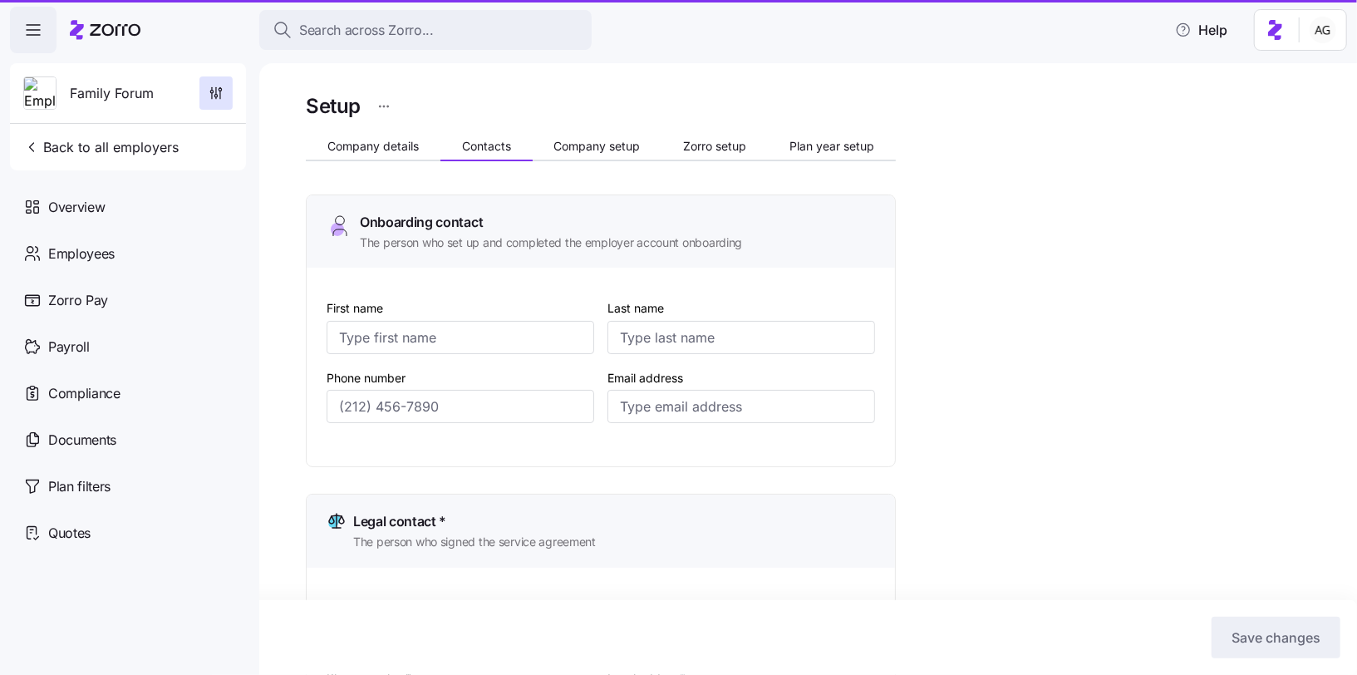
type input "Dominguez"
type input "AlexaD@familyforum.org"
type input "(715) 392-9896"
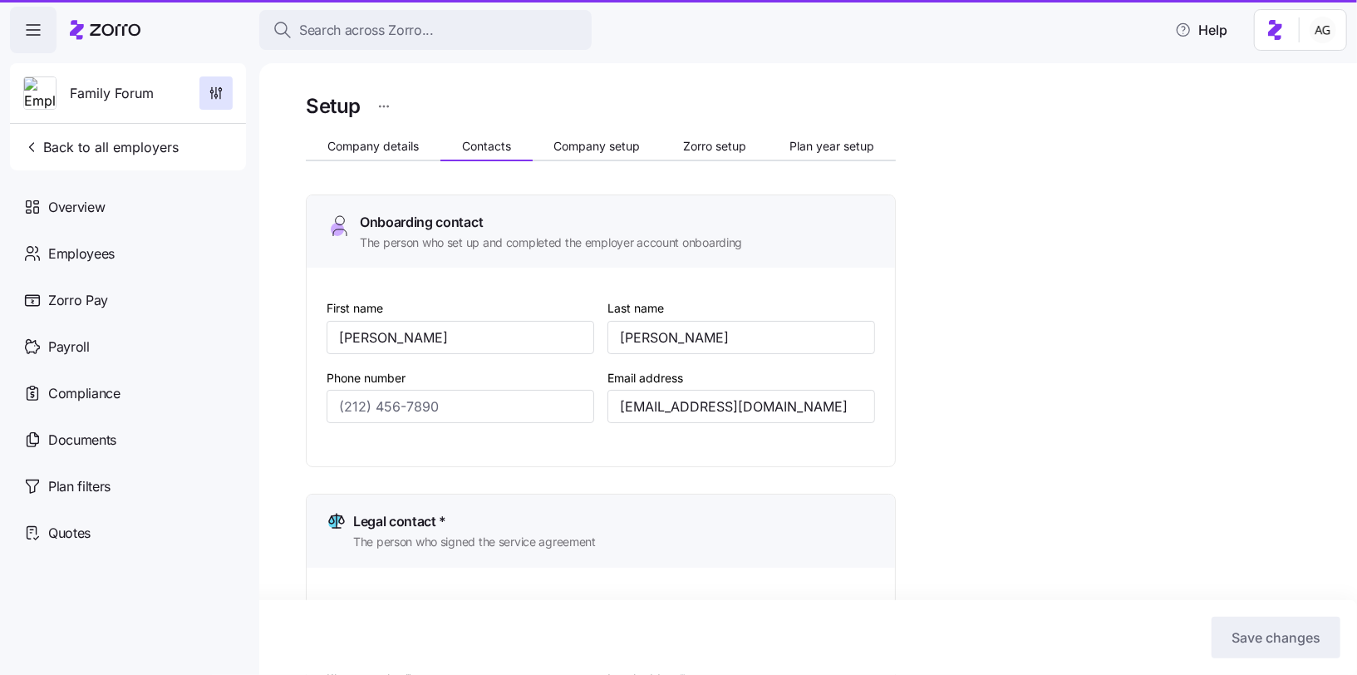
type input "(715) 392-9896"
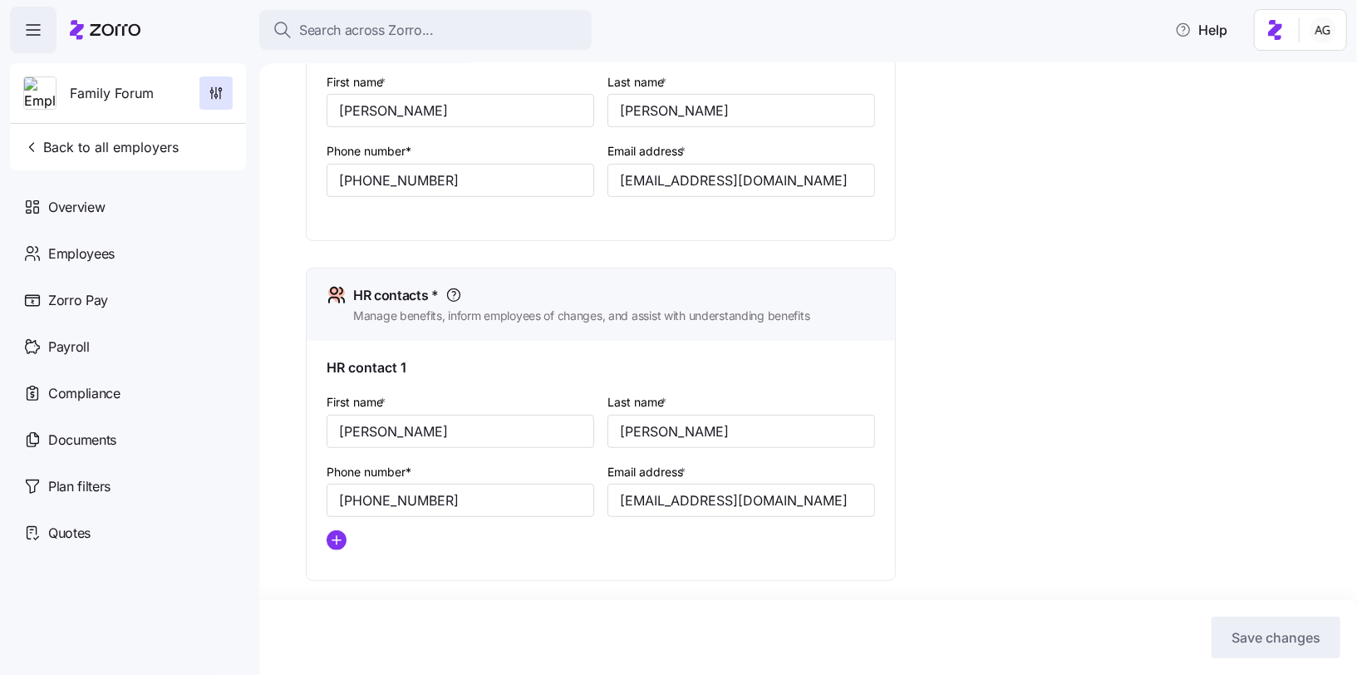
scroll to position [532, 0]
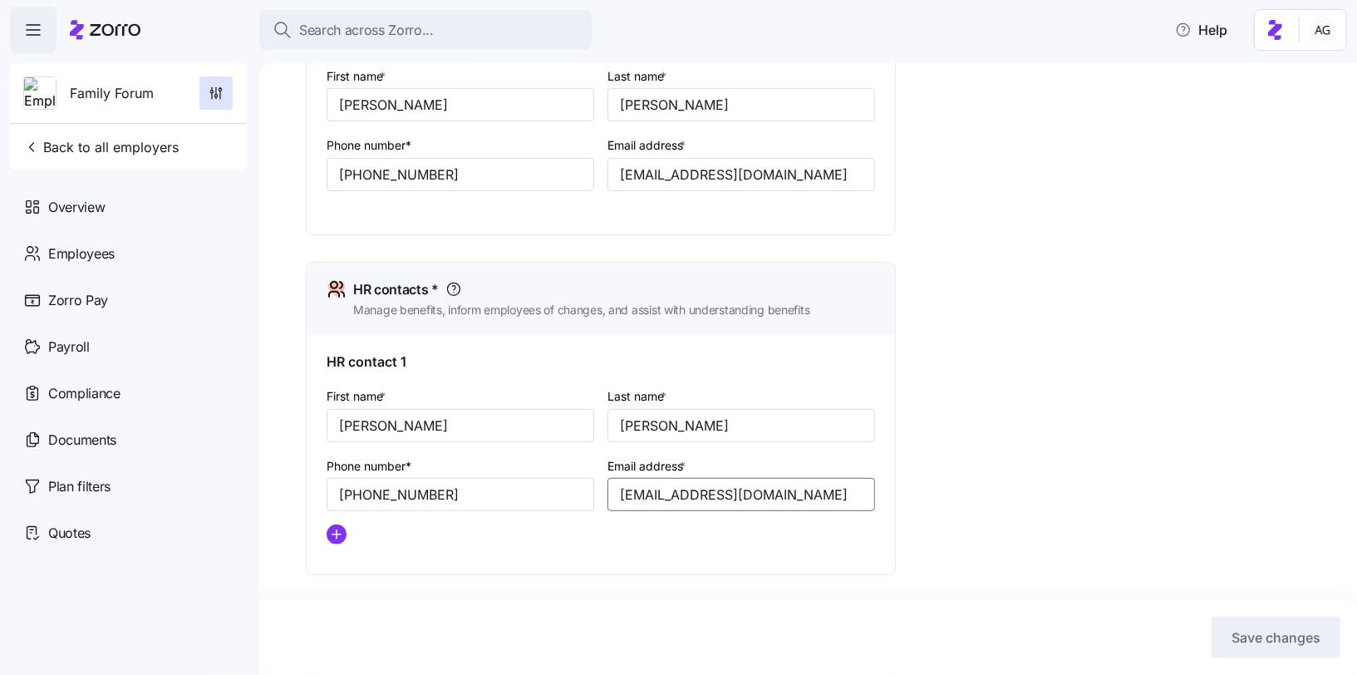
click at [672, 483] on input "LilianH@familyforum.org" at bounding box center [742, 494] width 268 height 33
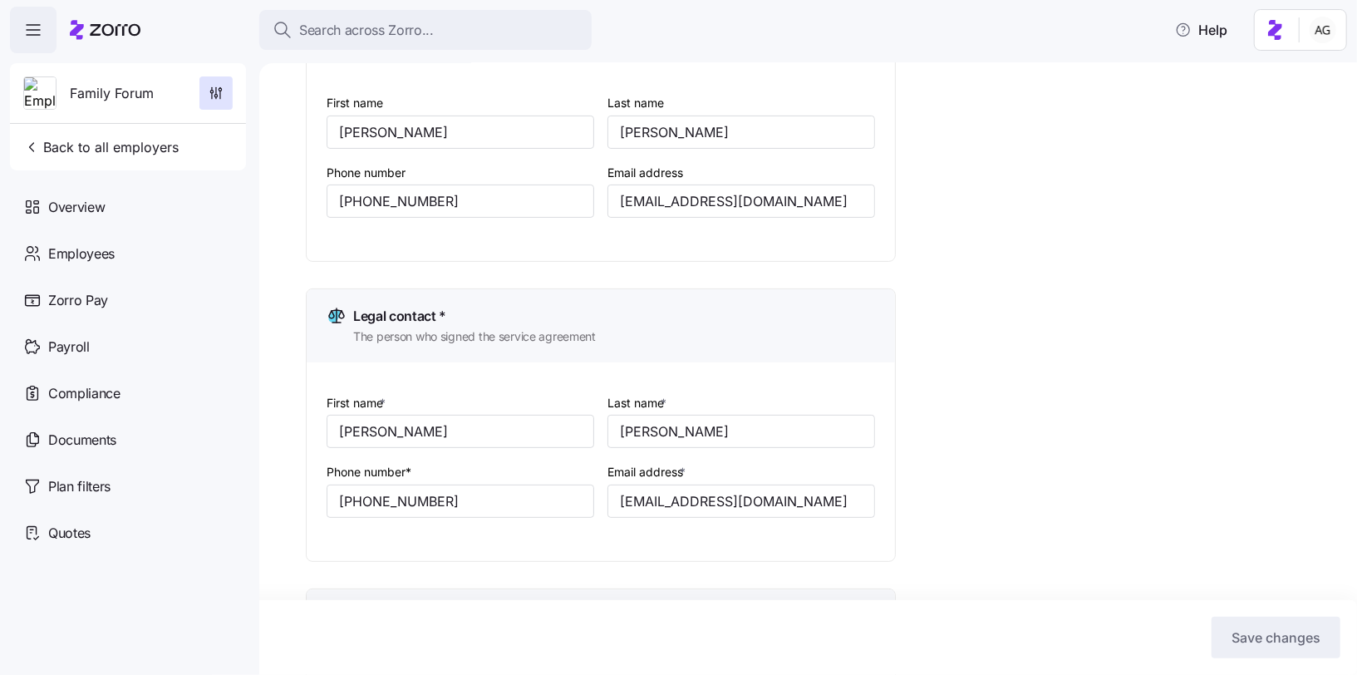
scroll to position [303, 0]
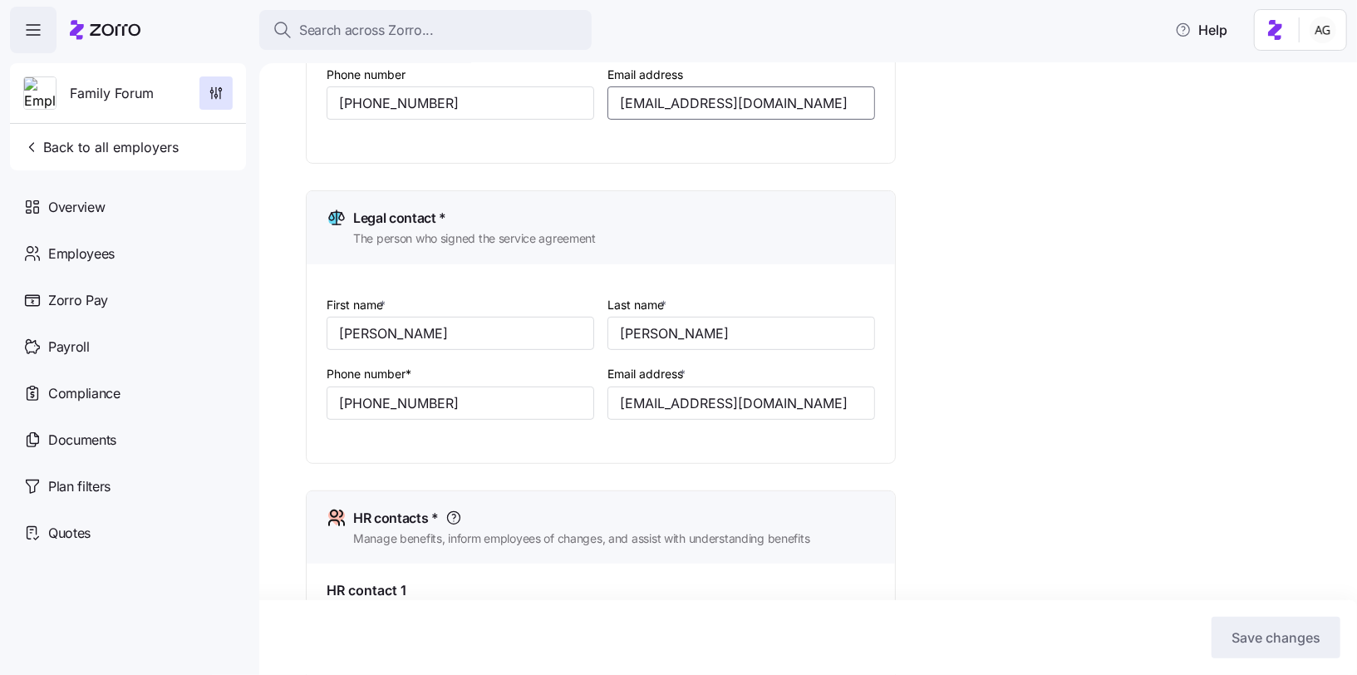
click at [669, 107] on input "lynnt@familyforum.org" at bounding box center [742, 102] width 268 height 33
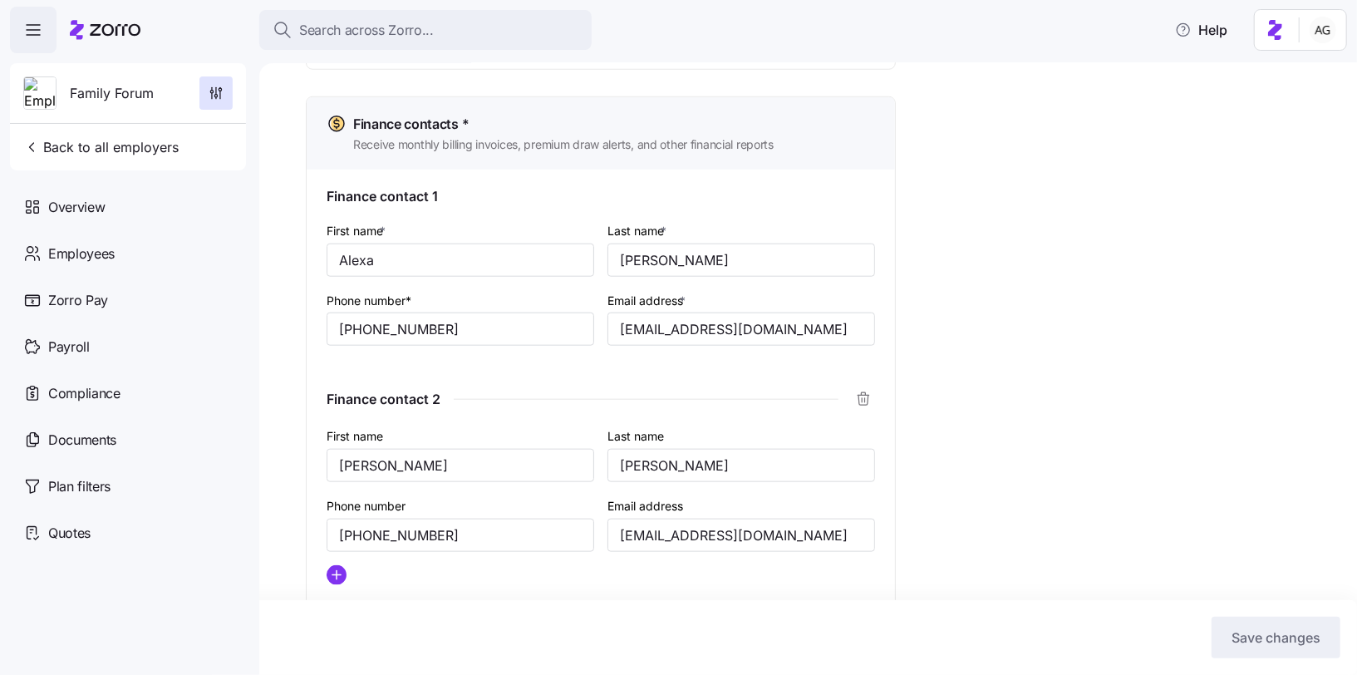
scroll to position [1050, 0]
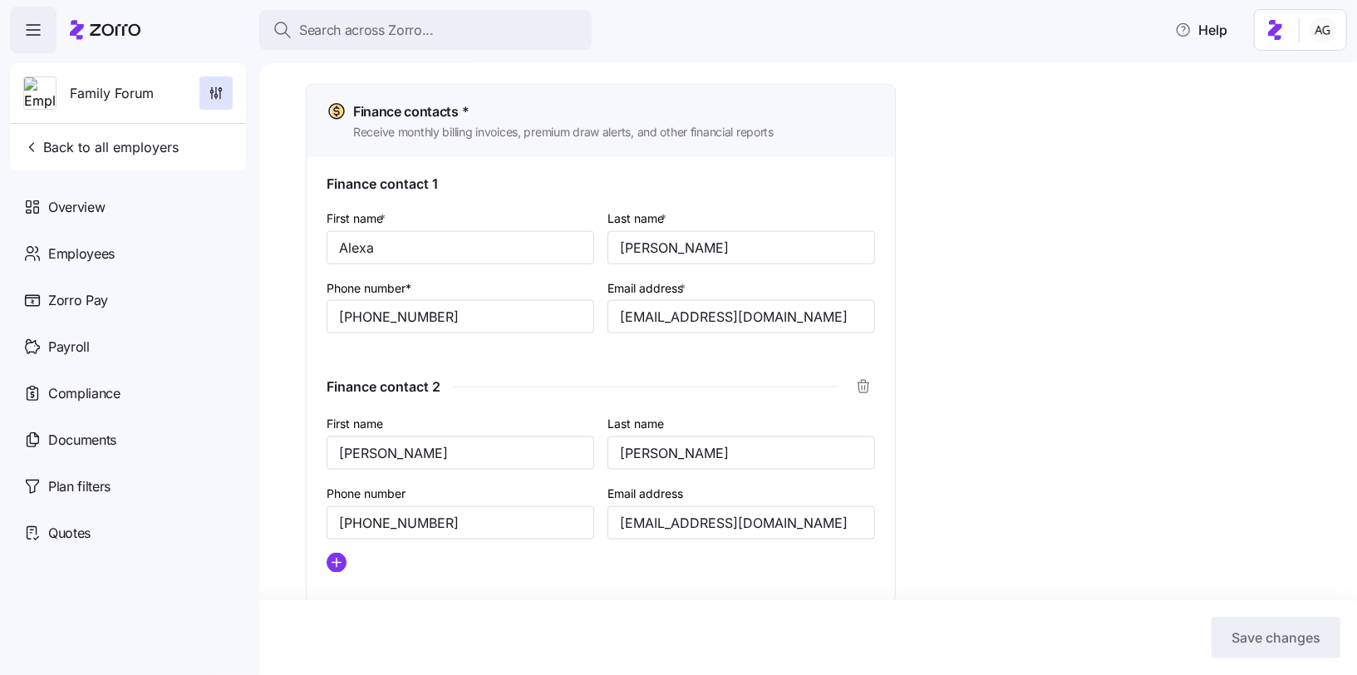
click at [114, 32] on icon at bounding box center [105, 30] width 71 height 20
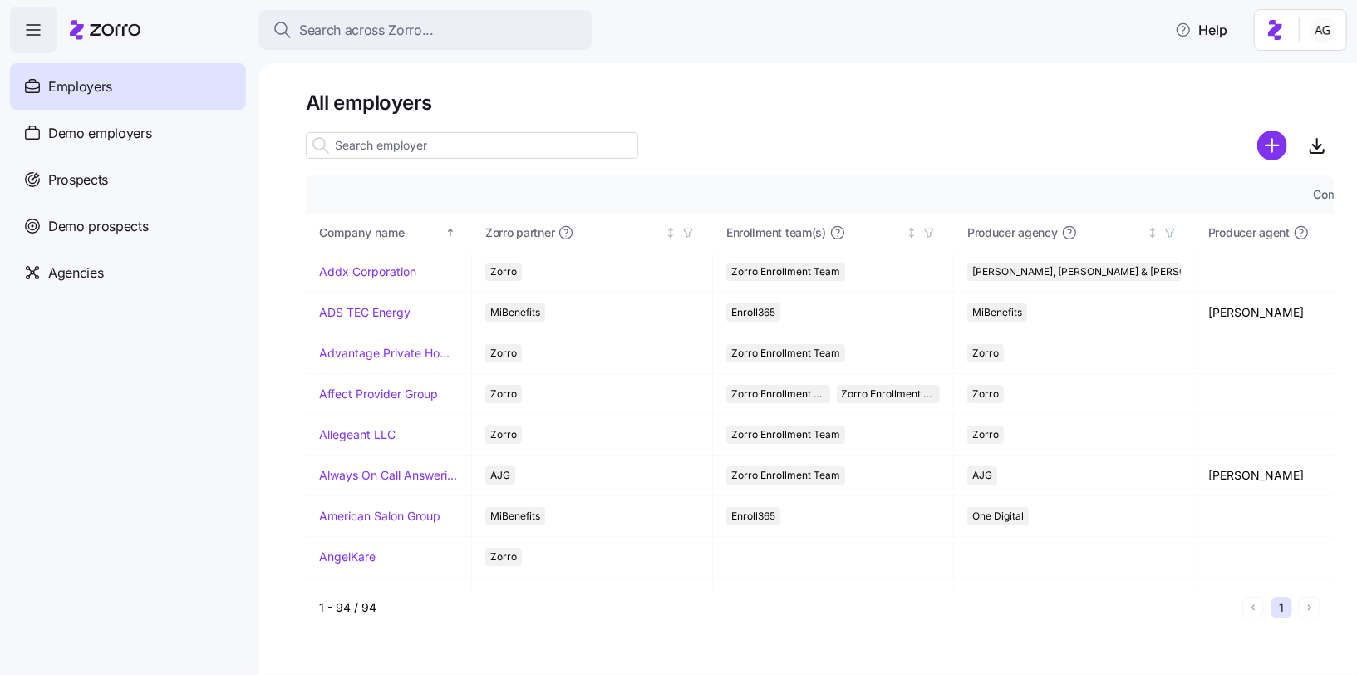
click at [127, 18] on div at bounding box center [105, 30] width 71 height 47
